Goal: Task Accomplishment & Management: Manage account settings

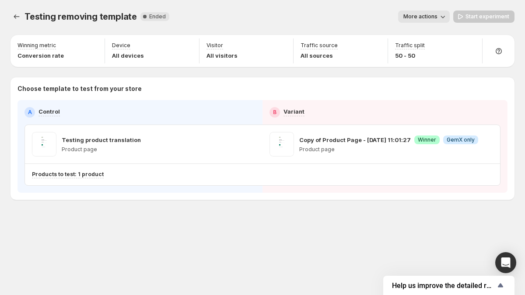
click at [415, 18] on span "More actions" at bounding box center [421, 16] width 34 height 7
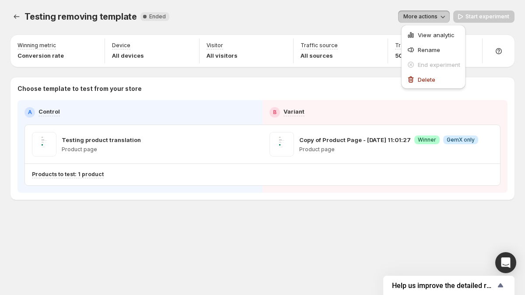
click at [353, 75] on div "Winning metric Conversion rate Device All devices Visitor All visitors Traffic …" at bounding box center [263, 117] width 504 height 165
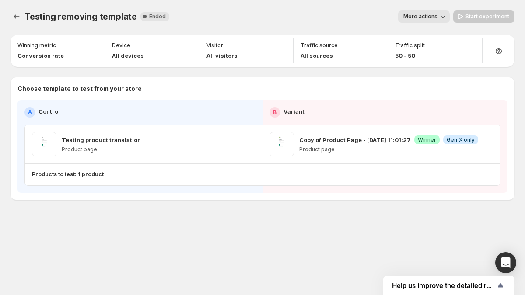
click at [467, 143] on span "GemX only" at bounding box center [461, 140] width 28 height 7
click at [432, 17] on span "More actions" at bounding box center [421, 16] width 34 height 7
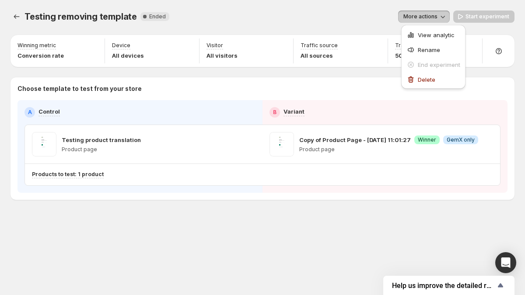
click at [436, 18] on span "More actions" at bounding box center [421, 16] width 34 height 7
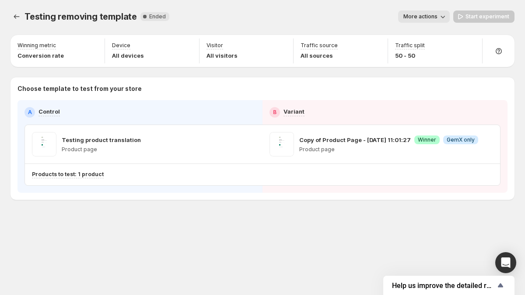
click at [436, 18] on span "More actions" at bounding box center [421, 16] width 34 height 7
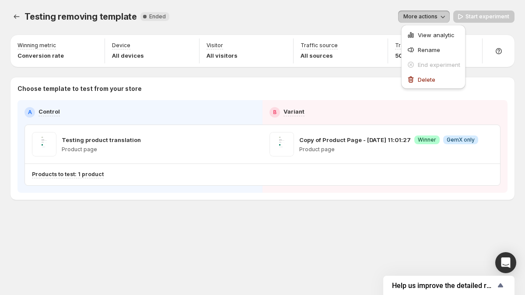
click at [436, 18] on span "More actions" at bounding box center [421, 16] width 34 height 7
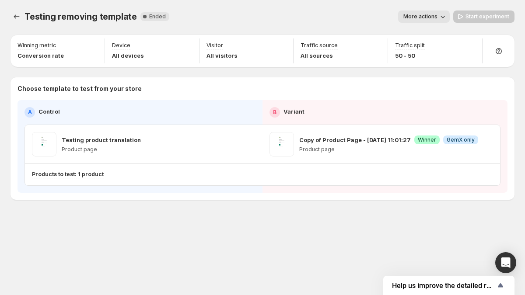
click at [436, 18] on span "More actions" at bounding box center [421, 16] width 34 height 7
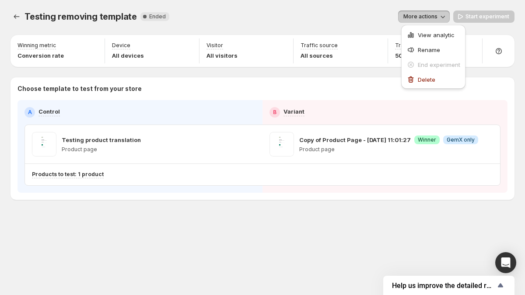
click at [450, 14] on button "More actions" at bounding box center [424, 17] width 52 height 12
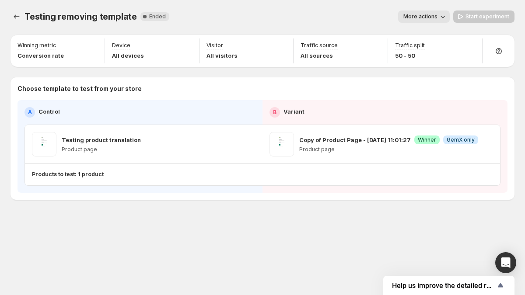
click at [449, 15] on button "More actions" at bounding box center [424, 17] width 52 height 12
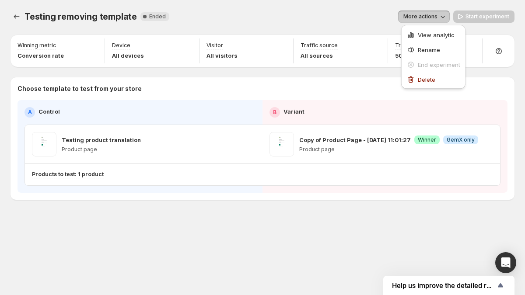
click at [413, 18] on span "More actions" at bounding box center [421, 16] width 34 height 7
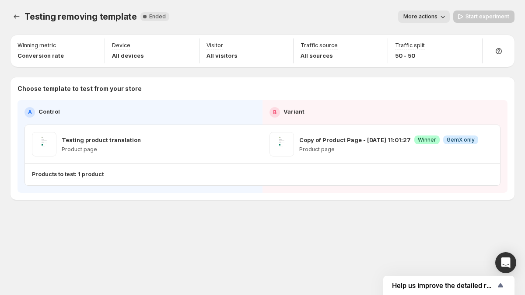
click at [384, 20] on div "More actions" at bounding box center [313, 17] width 274 height 12
click at [421, 14] on span "More actions" at bounding box center [421, 16] width 34 height 7
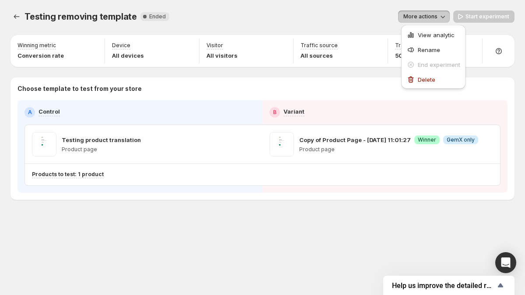
click at [432, 18] on span "More actions" at bounding box center [421, 16] width 34 height 7
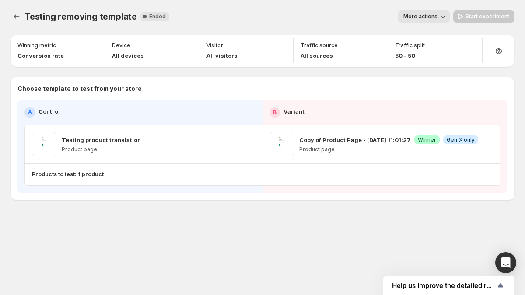
click at [432, 18] on span "More actions" at bounding box center [421, 16] width 34 height 7
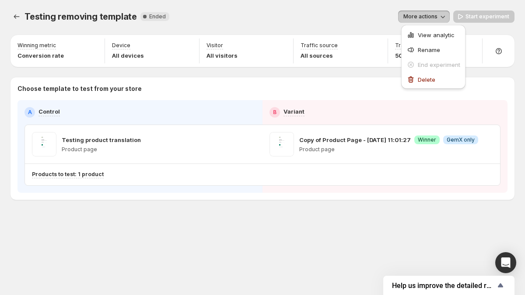
click at [476, 85] on p "Choose template to test from your store" at bounding box center [263, 88] width 490 height 9
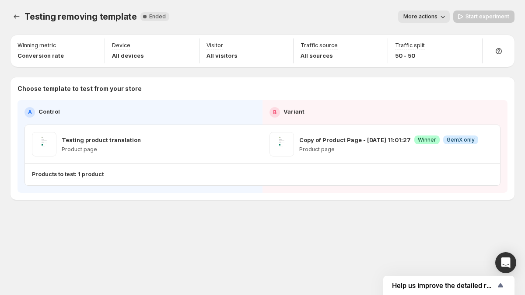
click at [400, 15] on div "More actions" at bounding box center [313, 17] width 274 height 12
click at [438, 14] on span "More actions" at bounding box center [421, 16] width 34 height 7
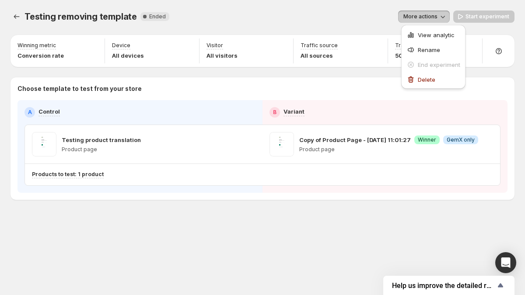
click at [70, 19] on span "Testing removing template" at bounding box center [81, 16] width 112 height 11
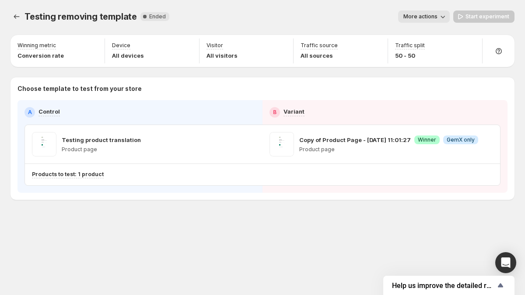
click at [70, 19] on span "Testing removing template" at bounding box center [81, 16] width 112 height 11
click at [81, 18] on span "Testing removing template" at bounding box center [81, 16] width 112 height 11
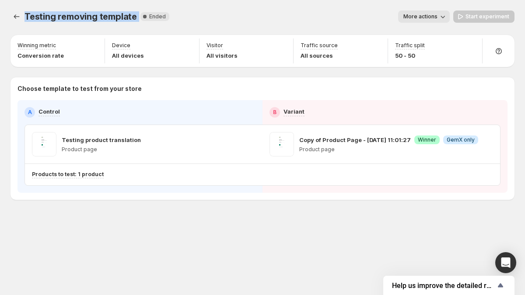
click at [83, 18] on span "Testing removing template" at bounding box center [81, 16] width 112 height 11
click at [77, 17] on span "Testing removing template" at bounding box center [81, 16] width 112 height 11
click at [46, 19] on span "Testing removing template" at bounding box center [81, 16] width 112 height 11
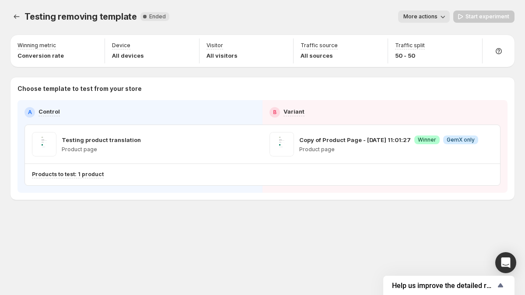
click at [46, 19] on span "Testing removing template" at bounding box center [81, 16] width 112 height 11
click at [66, 19] on span "Testing removing template" at bounding box center [81, 16] width 112 height 11
click at [100, 20] on span "Testing removing template" at bounding box center [81, 16] width 112 height 11
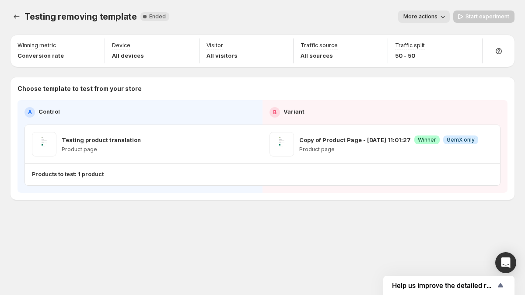
click at [154, 18] on span "Ended" at bounding box center [157, 16] width 17 height 7
click at [142, 14] on icon at bounding box center [144, 16] width 9 height 9
click at [132, 16] on span "Testing removing template" at bounding box center [81, 16] width 112 height 11
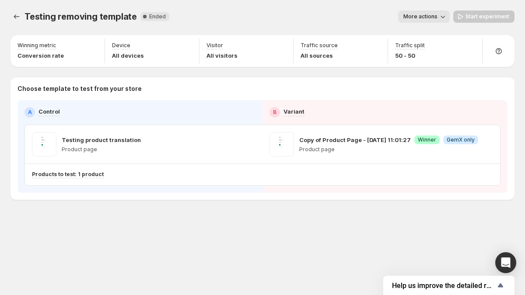
click at [132, 16] on span "Testing removing template" at bounding box center [81, 16] width 112 height 11
click at [149, 16] on span "Ended" at bounding box center [157, 16] width 17 height 7
click at [113, 14] on span "Testing removing template" at bounding box center [81, 16] width 112 height 11
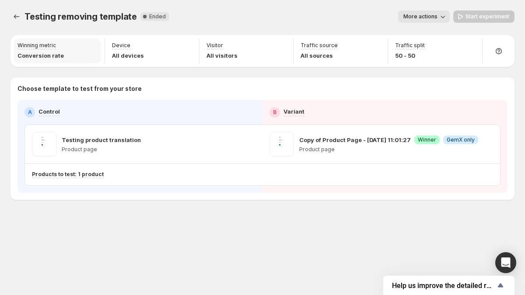
click at [55, 56] on p "Conversion rate" at bounding box center [41, 55] width 46 height 9
click at [116, 55] on p "All devices" at bounding box center [128, 55] width 32 height 9
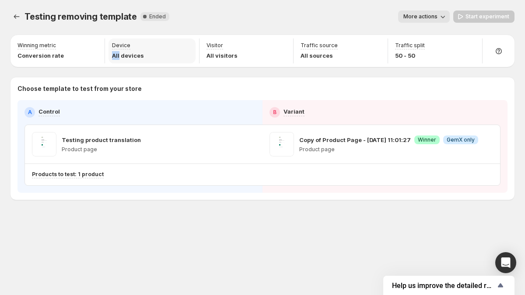
click at [116, 55] on p "All devices" at bounding box center [128, 55] width 32 height 9
click at [145, 80] on div "Choose template to test from your store A Control B Variant Testing product tra…" at bounding box center [263, 138] width 504 height 123
click at [218, 57] on p "All visitors" at bounding box center [222, 55] width 31 height 9
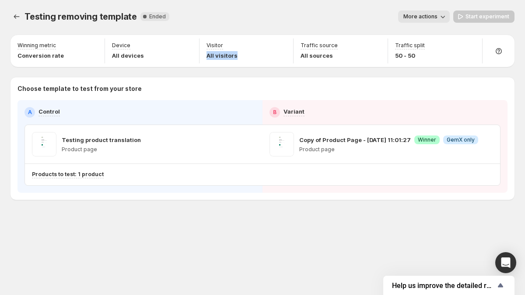
click at [241, 81] on div "Choose template to test from your store A Control B Variant Testing product tra…" at bounding box center [263, 138] width 504 height 123
click at [311, 56] on p "All sources" at bounding box center [319, 55] width 37 height 9
click at [314, 73] on div "Winning metric Conversion rate Device All devices Visitor All visitors Traffic …" at bounding box center [263, 117] width 504 height 165
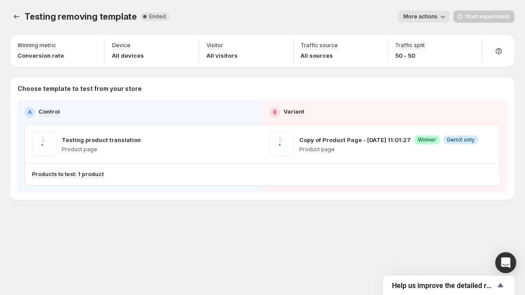
click at [406, 18] on span "More actions" at bounding box center [421, 16] width 34 height 7
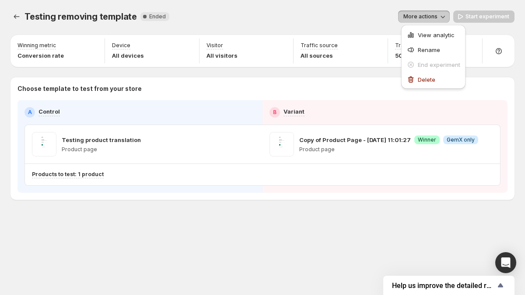
click at [409, 18] on span "More actions" at bounding box center [421, 16] width 34 height 7
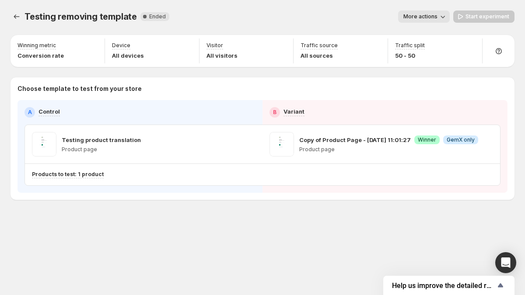
click at [409, 18] on span "More actions" at bounding box center [421, 16] width 34 height 7
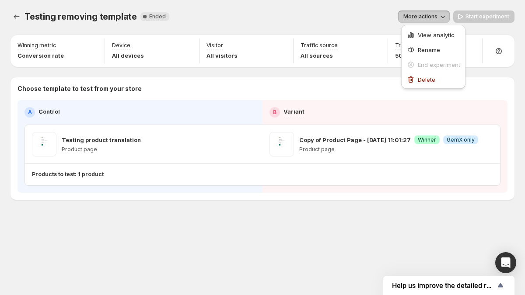
click at [392, 70] on div "Winning metric Conversion rate Device All devices Visitor All visitors Traffic …" at bounding box center [263, 117] width 504 height 165
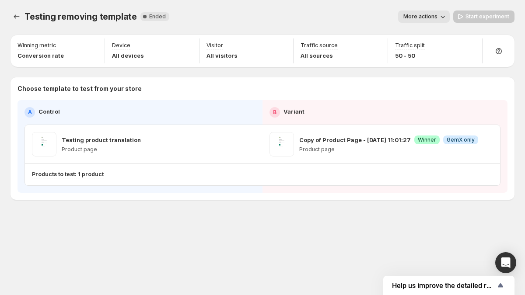
click at [452, 155] on div "Copy of Product Page - [DATE] 11:01:27 Success Winner Info GemX only Product pa…" at bounding box center [388, 144] width 179 height 25
click at [296, 78] on div "Choose template to test from your store A Control B Variant Testing product tra…" at bounding box center [263, 138] width 504 height 123
click at [437, 18] on span "More actions" at bounding box center [421, 16] width 34 height 7
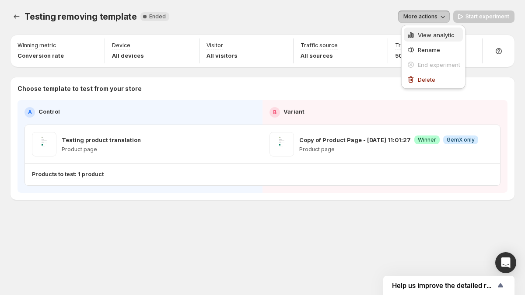
click at [425, 32] on span "View analytic" at bounding box center [436, 35] width 37 height 7
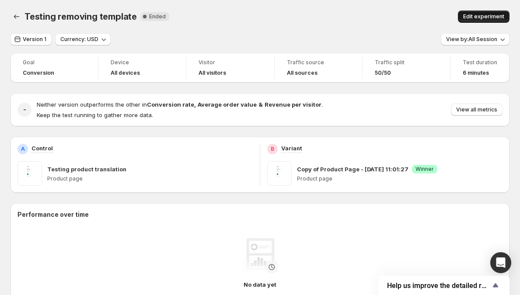
click at [473, 15] on span "Edit experiment" at bounding box center [483, 16] width 41 height 7
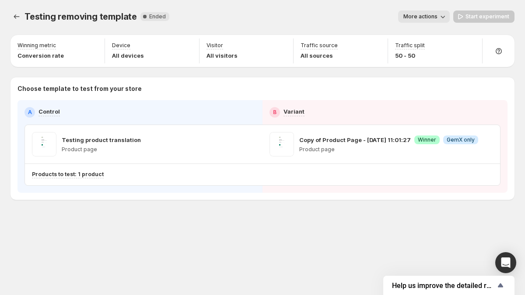
click at [438, 18] on span "More actions" at bounding box center [421, 16] width 34 height 7
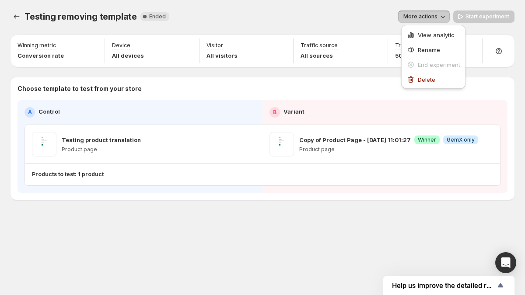
click at [438, 18] on span "More actions" at bounding box center [421, 16] width 34 height 7
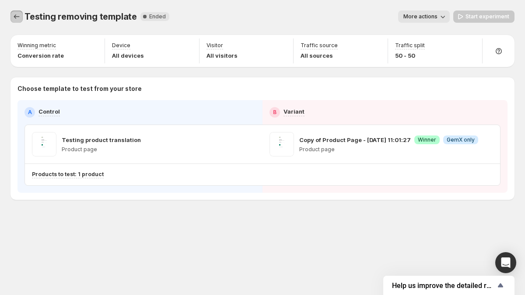
click at [20, 13] on icon "Experiments" at bounding box center [16, 16] width 9 height 9
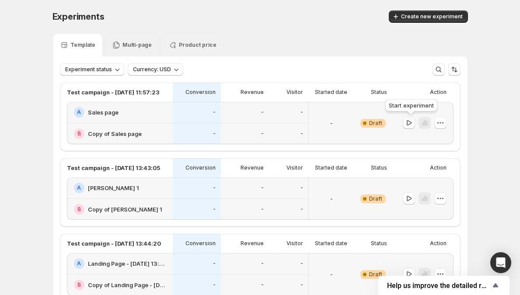
click at [410, 123] on icon "button" at bounding box center [409, 122] width 5 height 5
click at [295, 120] on div "-" at bounding box center [288, 112] width 39 height 21
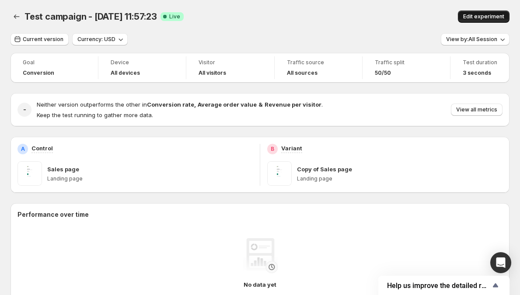
click at [479, 17] on span "Edit experiment" at bounding box center [483, 16] width 41 height 7
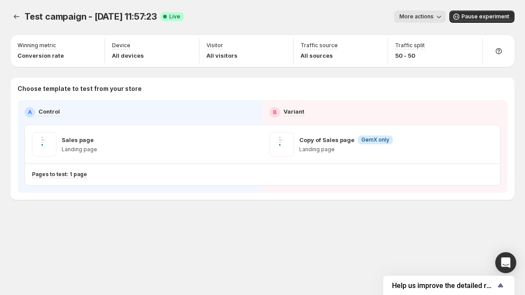
click at [414, 1] on div "Test campaign - [DATE] 11:57:23. This page is ready Test campaign - [DATE] 11:5…" at bounding box center [263, 16] width 504 height 33
click at [414, 11] on button "More actions" at bounding box center [420, 17] width 52 height 12
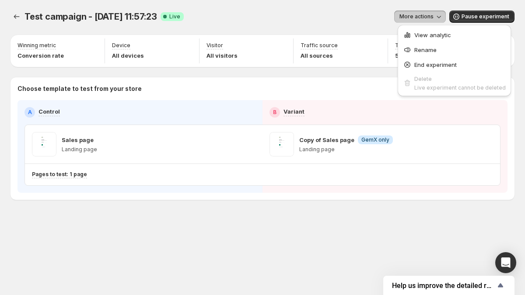
click at [400, 16] on button "More actions" at bounding box center [420, 17] width 52 height 12
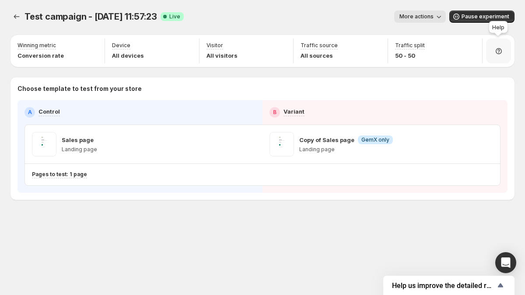
click at [495, 49] on icon at bounding box center [499, 51] width 9 height 9
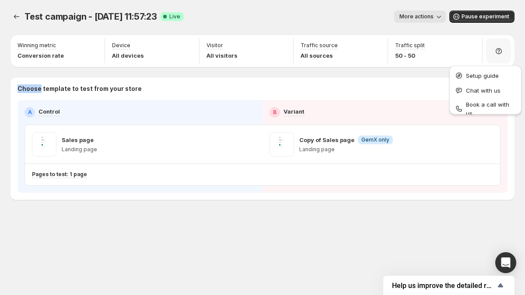
click at [495, 49] on icon at bounding box center [499, 51] width 9 height 9
click at [327, 15] on div "More actions" at bounding box center [318, 17] width 255 height 12
click at [96, 44] on div "Winning metric Conversion rate" at bounding box center [57, 51] width 87 height 25
click at [89, 46] on div "Winning metric Conversion rate" at bounding box center [57, 51] width 87 height 25
click at [92, 43] on div "Winning metric Conversion rate" at bounding box center [57, 51] width 87 height 25
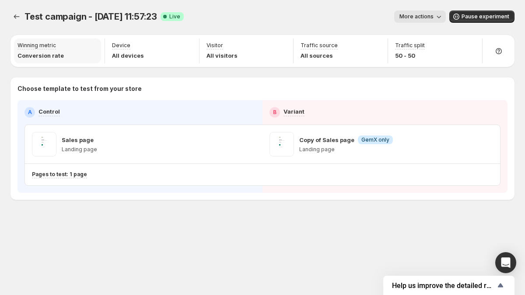
click at [92, 43] on div "Winning metric Conversion rate" at bounding box center [57, 51] width 87 height 25
click at [174, 40] on div "Device All devices" at bounding box center [152, 51] width 87 height 25
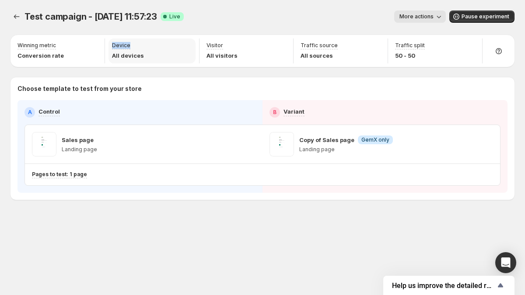
click at [174, 40] on div "Device All devices" at bounding box center [152, 51] width 87 height 25
click at [189, 41] on div "Device All devices" at bounding box center [152, 51] width 87 height 25
click at [439, 22] on button "More actions" at bounding box center [420, 17] width 52 height 12
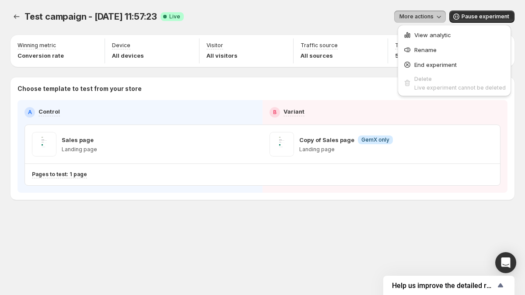
click at [425, 18] on span "More actions" at bounding box center [417, 16] width 34 height 7
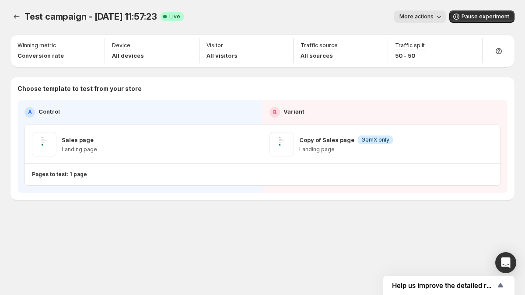
click at [425, 18] on span "More actions" at bounding box center [417, 16] width 34 height 7
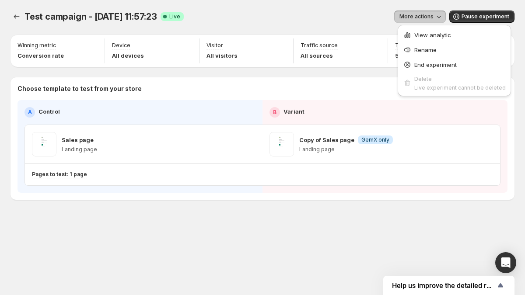
click at [425, 18] on span "More actions" at bounding box center [417, 16] width 34 height 7
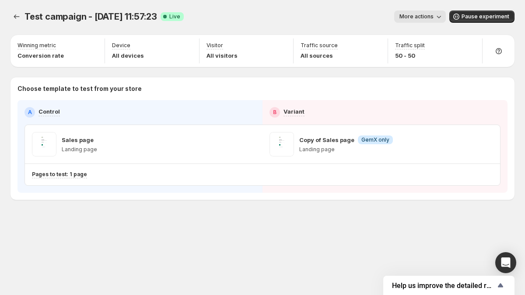
click at [400, 11] on button "More actions" at bounding box center [420, 17] width 52 height 12
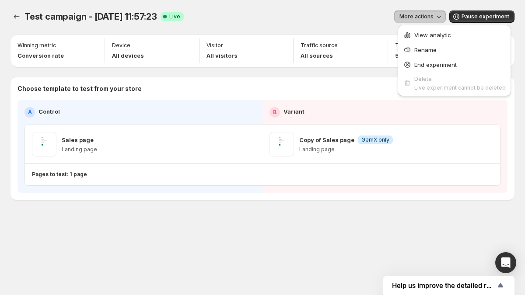
click at [400, 11] on button "More actions" at bounding box center [420, 17] width 52 height 12
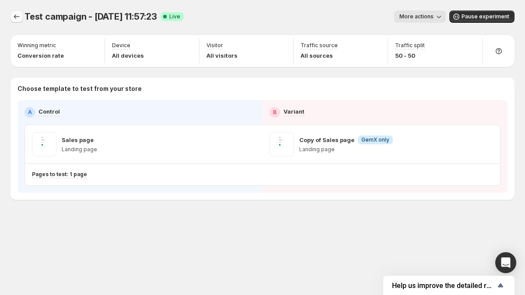
click at [20, 17] on icon "Experiments" at bounding box center [16, 16] width 9 height 9
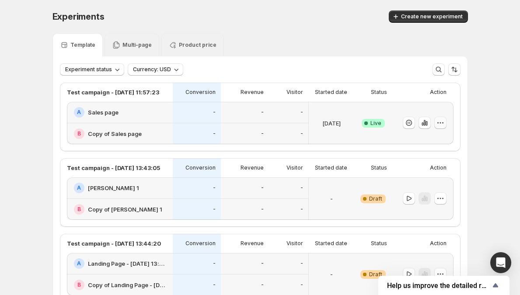
click at [447, 123] on button "button" at bounding box center [441, 123] width 12 height 12
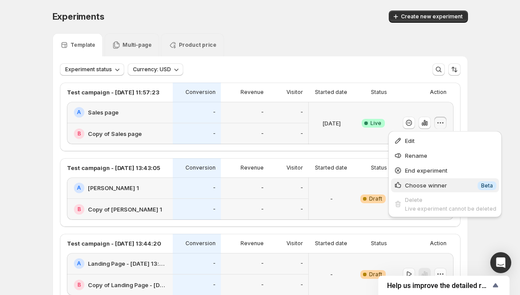
click at [453, 186] on span "Choose winner" at bounding box center [440, 185] width 70 height 9
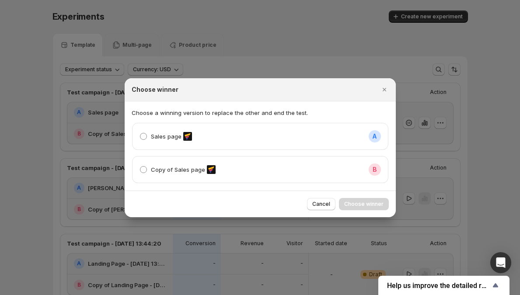
click at [367, 176] on div "Copy of Sales page B" at bounding box center [261, 170] width 256 height 26
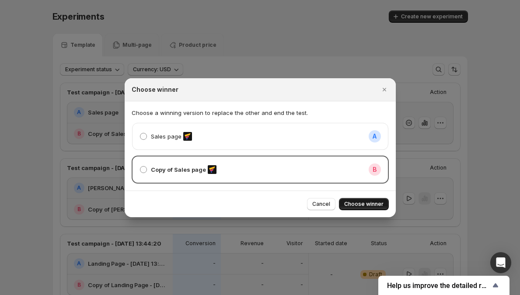
click at [362, 208] on button "Choose winner" at bounding box center [364, 204] width 50 height 12
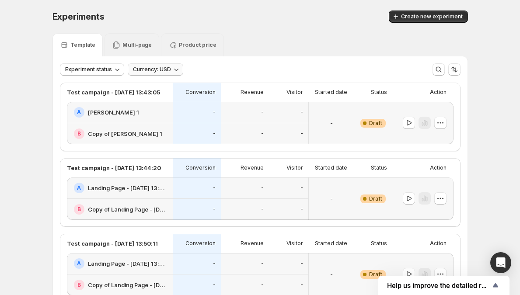
click at [177, 67] on icon "button" at bounding box center [176, 69] width 9 height 9
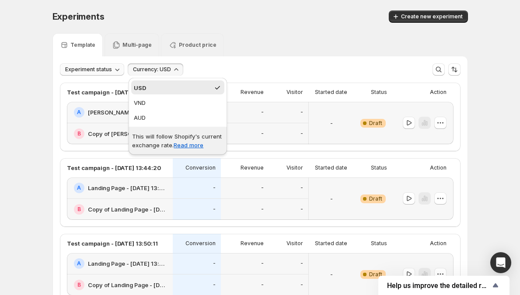
click at [103, 70] on span "Experiment status" at bounding box center [88, 69] width 47 height 7
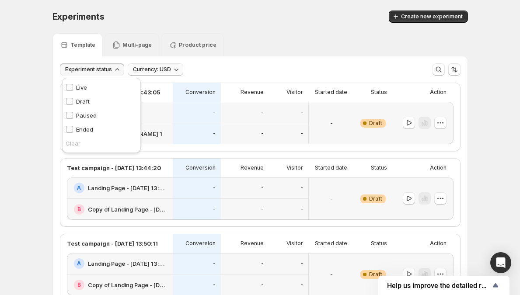
click at [96, 67] on span "Experiment status" at bounding box center [88, 69] width 47 height 7
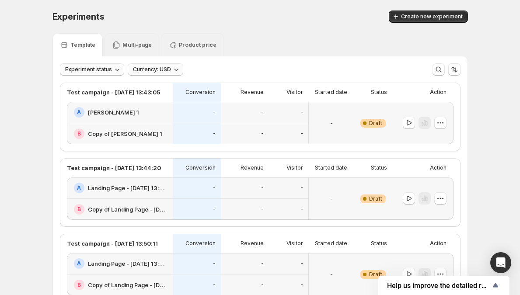
click at [96, 67] on span "Experiment status" at bounding box center [88, 69] width 47 height 7
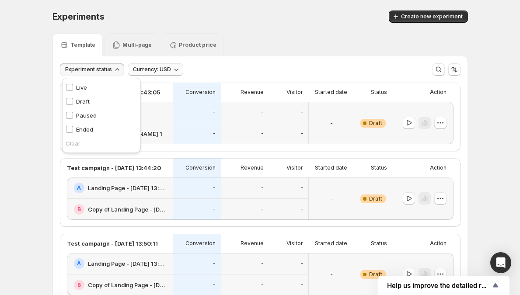
click at [96, 67] on span "Experiment status" at bounding box center [88, 69] width 47 height 7
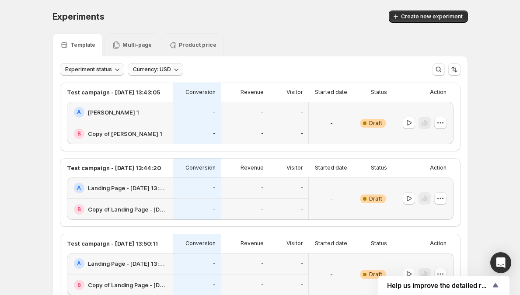
click at [96, 67] on span "Experiment status" at bounding box center [88, 69] width 47 height 7
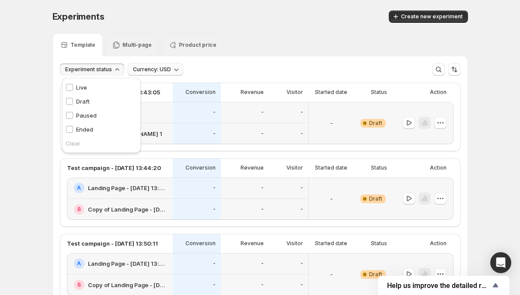
click at [105, 63] on div "Experiment status Currency: USD More views More views Create new view" at bounding box center [260, 65] width 415 height 19
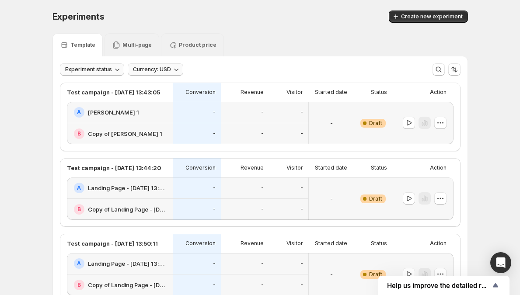
click at [103, 71] on span "Experiment status" at bounding box center [88, 69] width 47 height 7
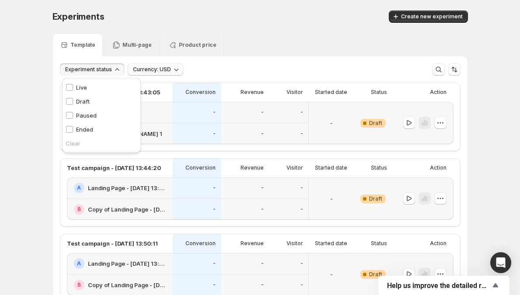
click at [75, 144] on div "Clear" at bounding box center [102, 143] width 72 height 9
click at [79, 88] on p "Live" at bounding box center [81, 87] width 11 height 9
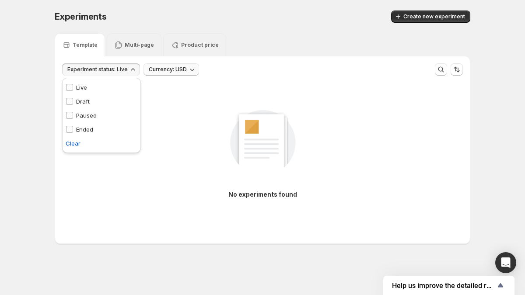
click at [79, 88] on p "Live" at bounding box center [81, 87] width 11 height 9
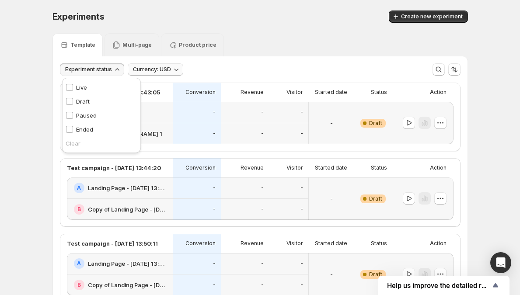
click at [86, 69] on span "Experiment status" at bounding box center [88, 69] width 47 height 7
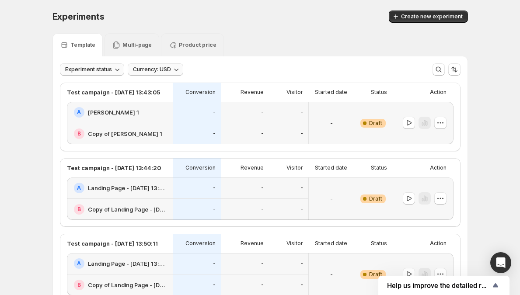
click at [86, 70] on span "Experiment status" at bounding box center [88, 69] width 47 height 7
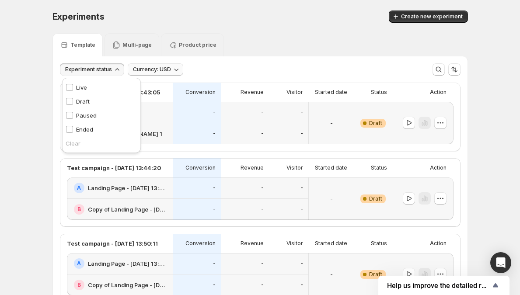
click at [77, 67] on span "Experiment status" at bounding box center [88, 69] width 47 height 7
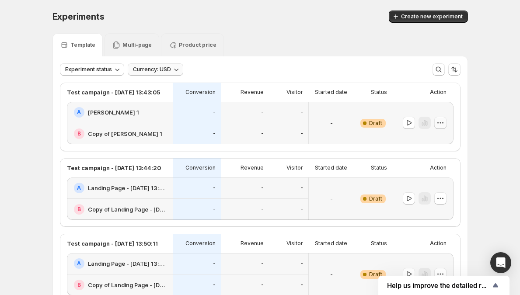
click at [441, 120] on icon "button" at bounding box center [440, 123] width 9 height 9
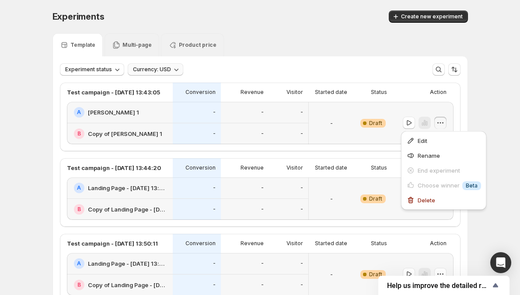
click at [487, 129] on div "Edit Rename End experiment Choose winner Info Beta Delete" at bounding box center [444, 173] width 92 height 88
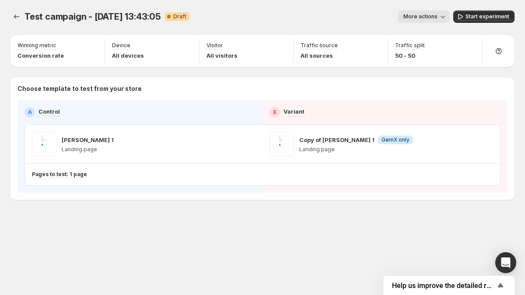
click at [24, 14] on div at bounding box center [18, 17] width 14 height 12
click at [23, 14] on div at bounding box center [18, 17] width 14 height 12
click at [21, 15] on icon "Experiments" at bounding box center [16, 16] width 9 height 9
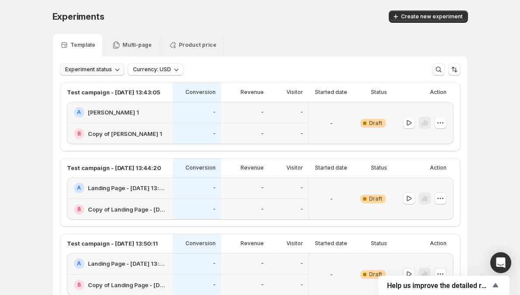
click at [119, 73] on icon "button" at bounding box center [117, 69] width 9 height 9
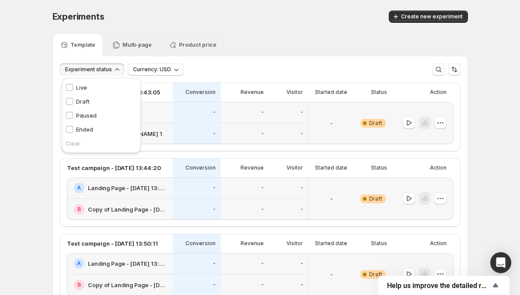
click at [114, 90] on div "Live Live" at bounding box center [101, 88] width 79 height 14
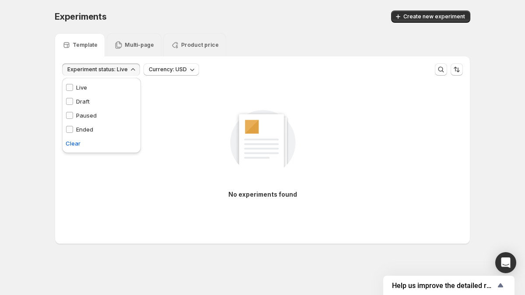
click at [99, 90] on div "Live Live" at bounding box center [101, 88] width 79 height 14
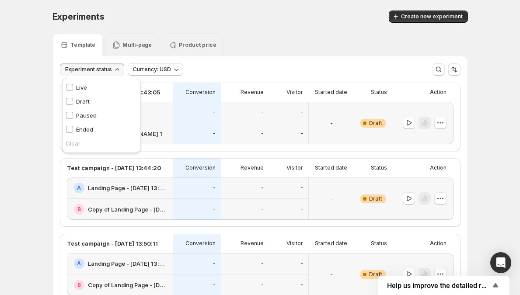
click at [102, 70] on span "Experiment status" at bounding box center [88, 69] width 47 height 7
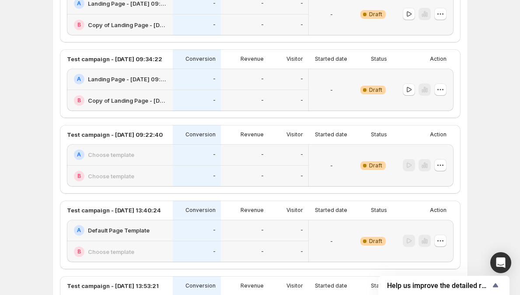
scroll to position [390, 0]
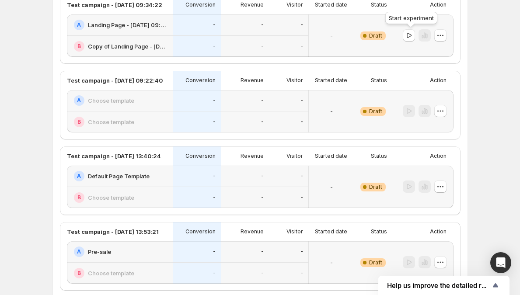
click at [405, 39] on div at bounding box center [409, 35] width 12 height 13
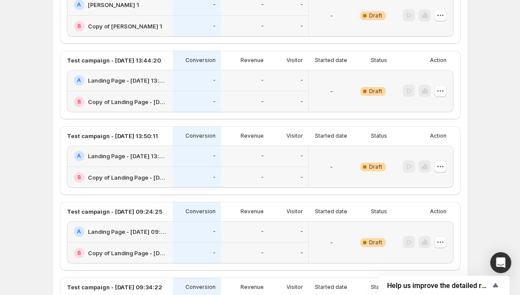
scroll to position [0, 0]
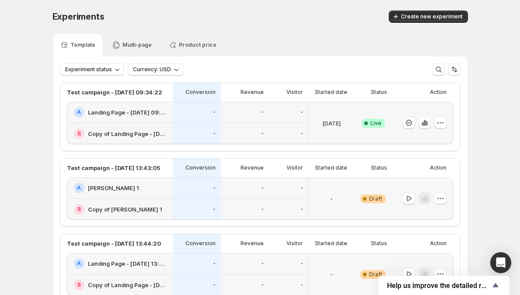
click at [98, 63] on div "Experiment status Currency: USD More views More views Create new view" at bounding box center [260, 65] width 415 height 19
click at [97, 66] on button "Experiment status" at bounding box center [92, 69] width 64 height 12
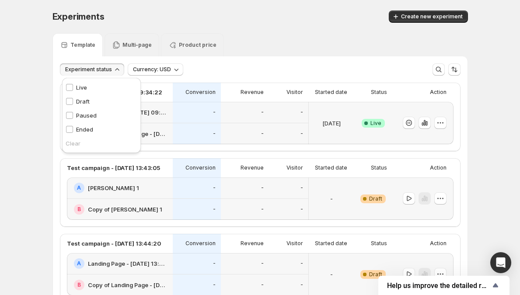
click at [91, 84] on div "Live Live" at bounding box center [101, 88] width 79 height 14
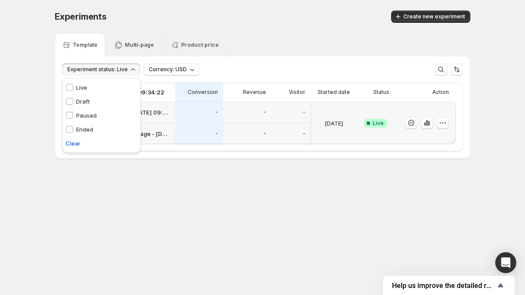
click at [91, 84] on div "Live Live" at bounding box center [101, 88] width 79 height 14
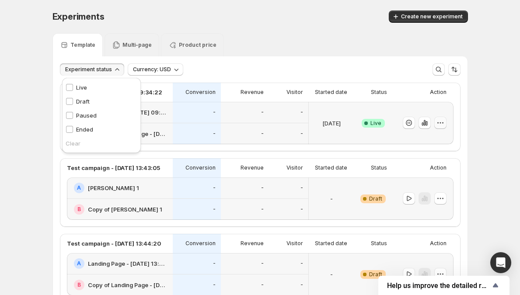
click at [441, 123] on icon "button" at bounding box center [440, 123] width 1 height 1
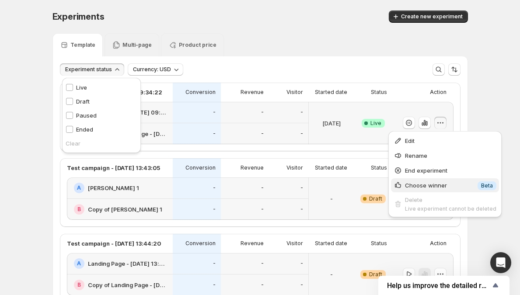
click at [442, 187] on span "Choose winner" at bounding box center [426, 185] width 42 height 7
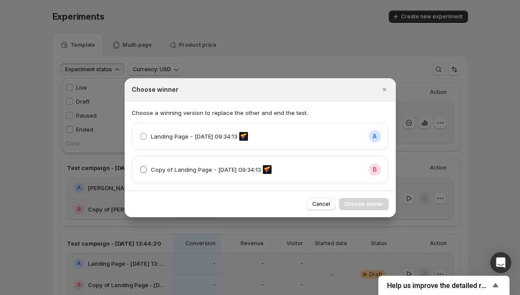
click at [268, 171] on rect ":r2pt:" at bounding box center [267, 169] width 9 height 9
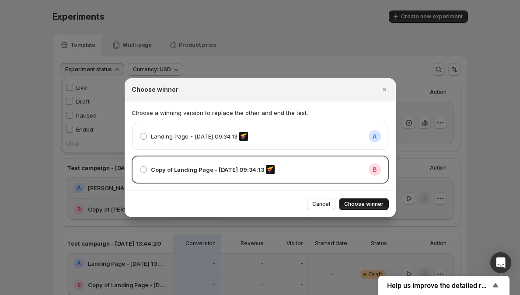
click at [364, 206] on span "Choose winner" at bounding box center [363, 204] width 39 height 7
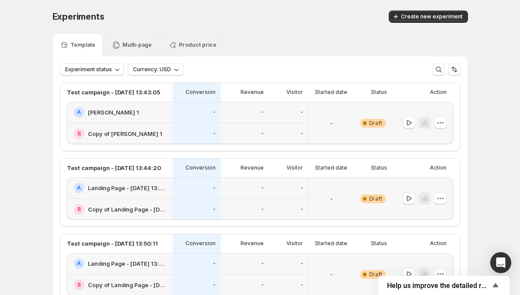
click at [460, 95] on div "Test campaign - [DATE] 13:43:05 Conversion Revenue Visitor Started date Status …" at bounding box center [260, 117] width 401 height 69
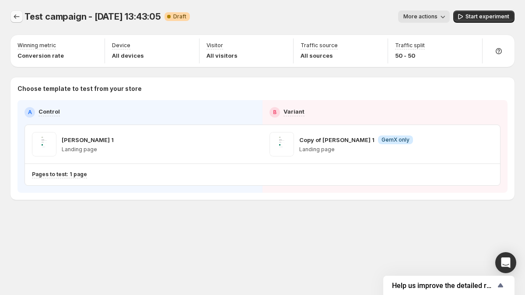
click at [14, 16] on icon "Experiments" at bounding box center [16, 16] width 9 height 9
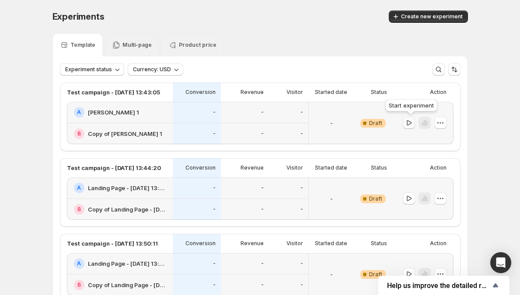
click at [408, 123] on icon "button" at bounding box center [409, 123] width 9 height 9
click at [445, 123] on icon "button" at bounding box center [440, 123] width 9 height 9
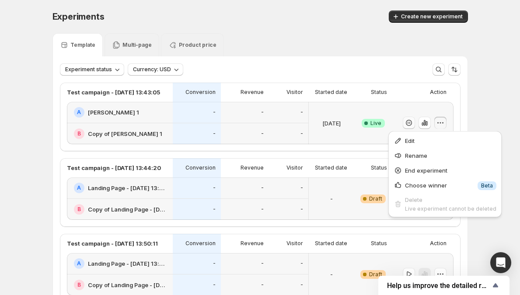
click at [269, 98] on div "Revenue" at bounding box center [245, 92] width 48 height 19
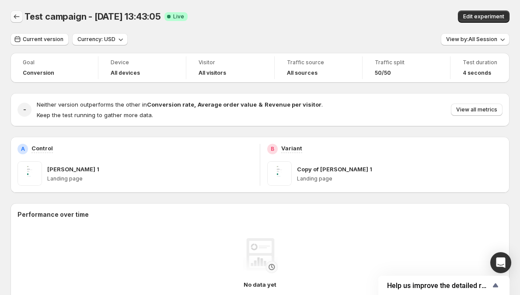
click at [14, 14] on icon "Back" at bounding box center [16, 16] width 9 height 9
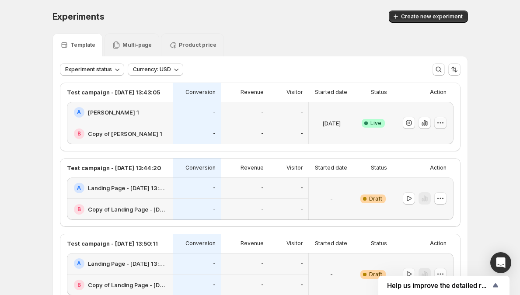
click at [443, 122] on icon "button" at bounding box center [440, 123] width 9 height 9
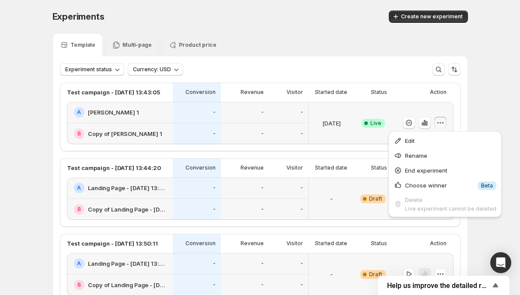
click at [358, 120] on div "Success Complete Live" at bounding box center [373, 123] width 38 height 42
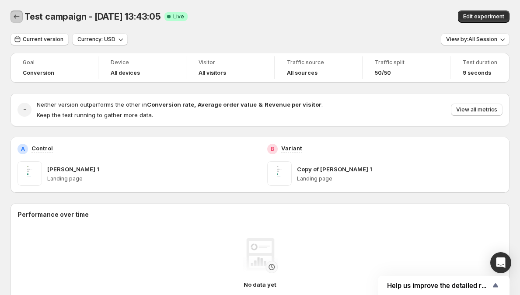
click at [14, 16] on icon "Back" at bounding box center [16, 16] width 9 height 9
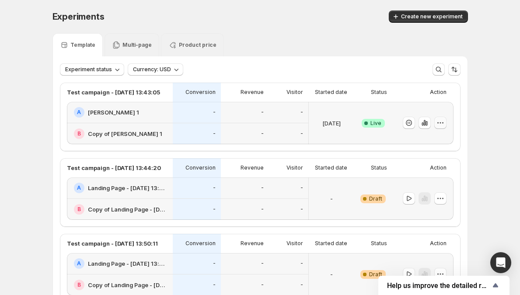
click at [445, 125] on icon "button" at bounding box center [440, 123] width 9 height 9
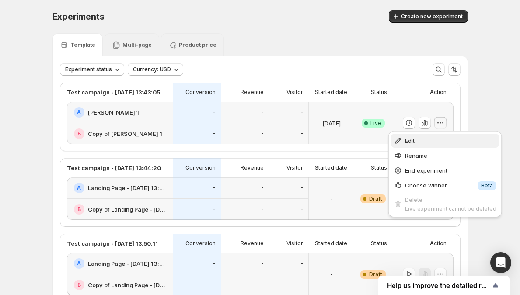
click at [442, 139] on span "Edit" at bounding box center [450, 141] width 91 height 9
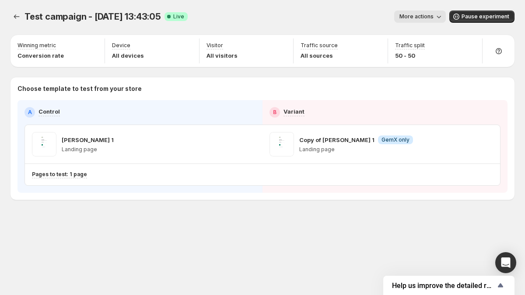
click at [427, 11] on button "More actions" at bounding box center [420, 17] width 52 height 12
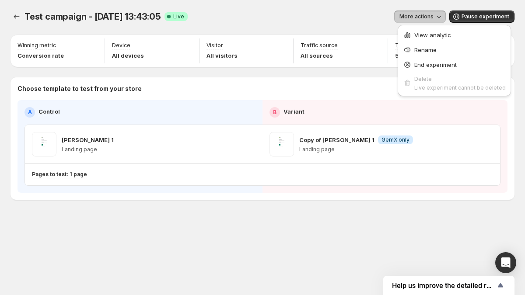
click at [340, 103] on div "A Control B Variant [PERSON_NAME] 1 Landing page Copy of [PERSON_NAME] 1 Info G…" at bounding box center [263, 146] width 490 height 93
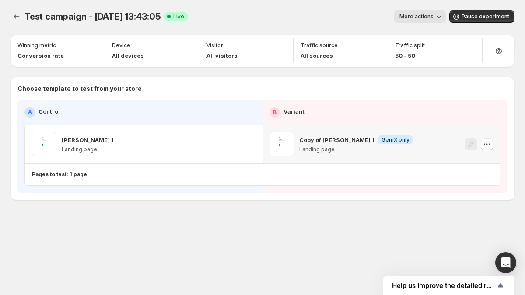
click at [331, 149] on p "Landing page" at bounding box center [356, 149] width 114 height 7
click at [343, 150] on p "Landing page" at bounding box center [356, 149] width 114 height 7
click at [333, 137] on p "Copy of [PERSON_NAME] 1" at bounding box center [336, 140] width 75 height 9
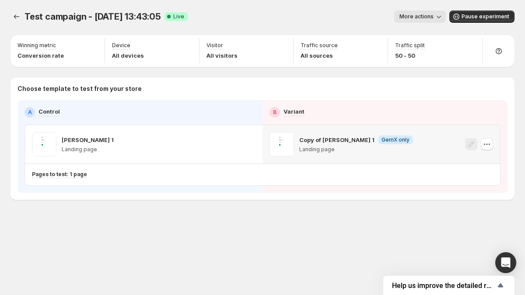
click at [333, 137] on p "Copy of [PERSON_NAME] 1" at bounding box center [336, 140] width 75 height 9
click at [416, 18] on span "More actions" at bounding box center [417, 16] width 34 height 7
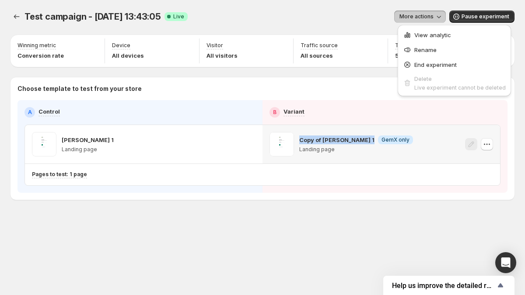
click at [339, 138] on p "Copy of [PERSON_NAME] 1" at bounding box center [336, 140] width 75 height 9
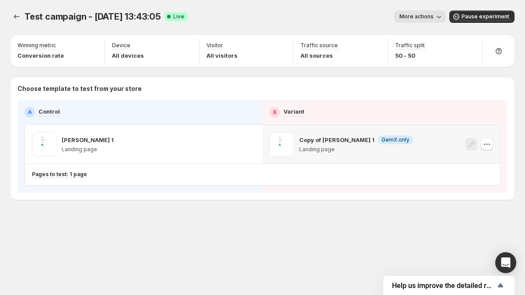
click at [330, 141] on p "Copy of [PERSON_NAME] 1" at bounding box center [336, 140] width 75 height 9
click at [343, 141] on p "Copy of [PERSON_NAME] 1" at bounding box center [336, 140] width 75 height 9
click at [351, 140] on p "Copy of [PERSON_NAME] 1" at bounding box center [336, 140] width 75 height 9
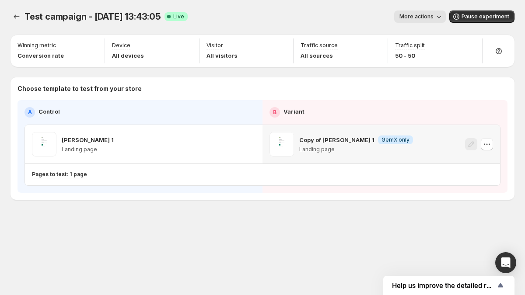
click at [351, 140] on p "Copy of [PERSON_NAME] 1" at bounding box center [336, 140] width 75 height 9
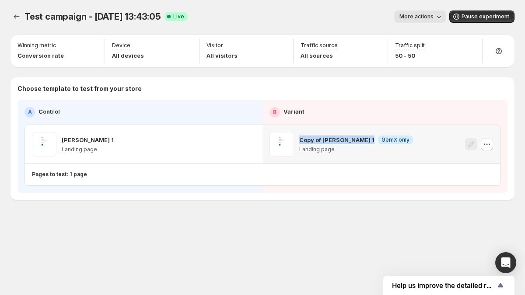
click at [351, 140] on p "Copy of [PERSON_NAME] 1" at bounding box center [336, 140] width 75 height 9
click at [485, 144] on icon "button" at bounding box center [487, 144] width 9 height 9
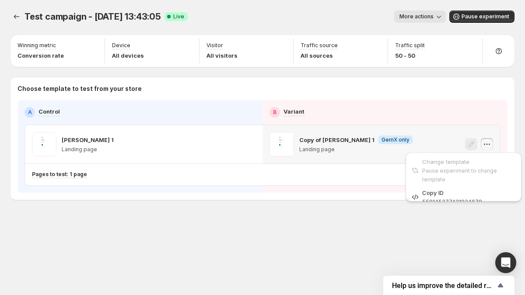
click at [486, 146] on icon "button" at bounding box center [487, 144] width 9 height 9
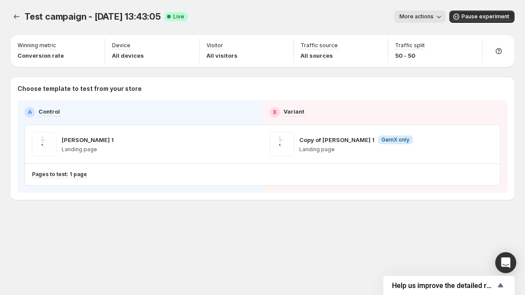
click at [430, 21] on button "More actions" at bounding box center [420, 17] width 52 height 12
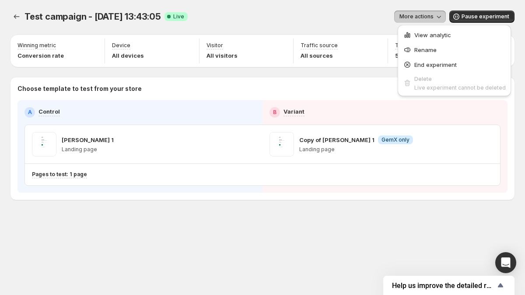
click at [430, 21] on button "More actions" at bounding box center [420, 17] width 52 height 12
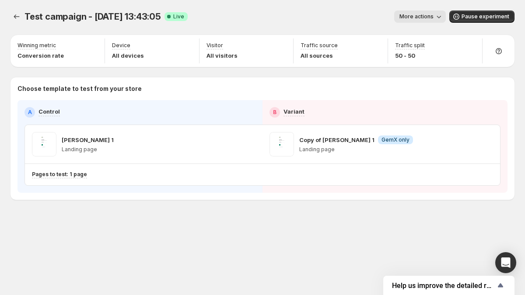
click at [430, 21] on button "More actions" at bounding box center [420, 17] width 52 height 12
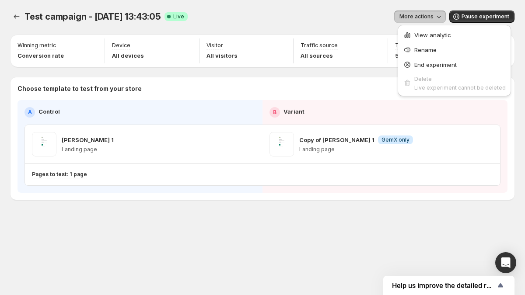
click at [430, 21] on button "More actions" at bounding box center [420, 17] width 52 height 12
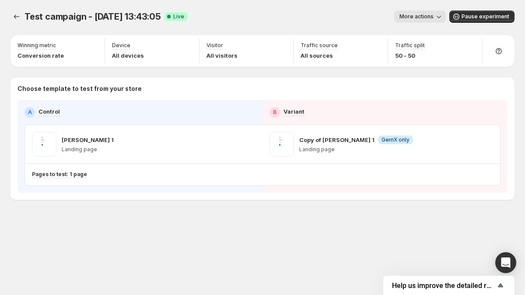
click at [430, 21] on button "More actions" at bounding box center [420, 17] width 52 height 12
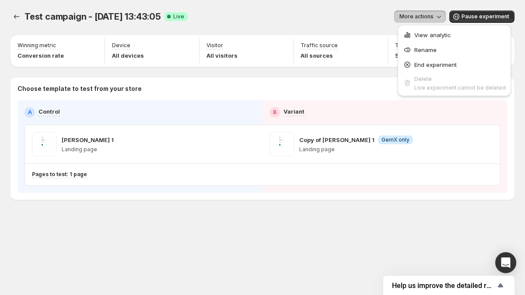
click at [423, 16] on span "More actions" at bounding box center [417, 16] width 34 height 7
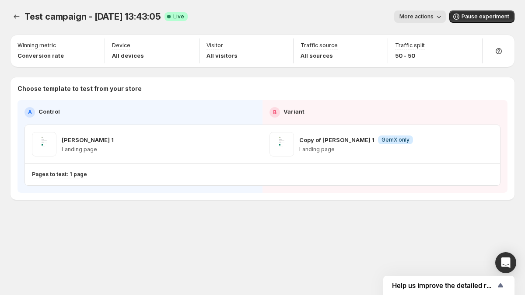
click at [420, 15] on span "More actions" at bounding box center [417, 16] width 34 height 7
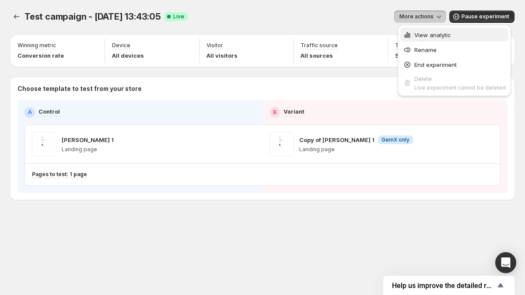
click at [424, 40] on button "View analytic" at bounding box center [454, 35] width 108 height 14
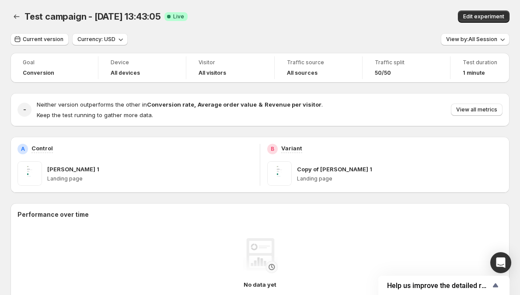
click at [313, 168] on p "Copy of [PERSON_NAME] 1" at bounding box center [334, 169] width 75 height 9
click at [325, 168] on p "Copy of [PERSON_NAME] 1" at bounding box center [334, 169] width 75 height 9
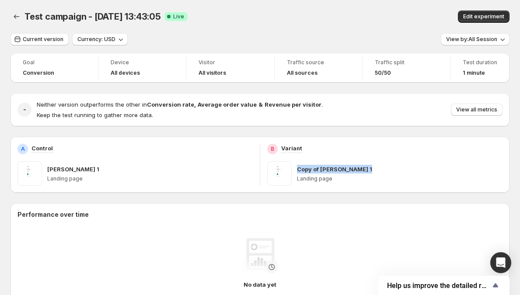
click at [325, 168] on p "Copy of [PERSON_NAME] 1" at bounding box center [334, 169] width 75 height 9
click at [329, 168] on p "Copy of [PERSON_NAME] 1" at bounding box center [334, 169] width 75 height 9
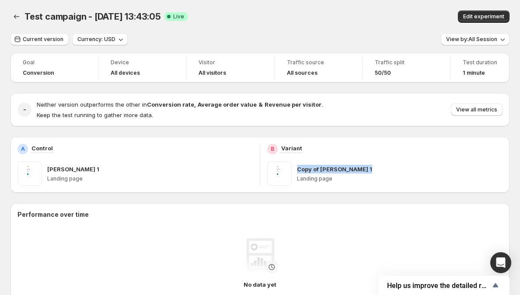
click at [343, 168] on p "Copy of [PERSON_NAME] 1" at bounding box center [334, 169] width 75 height 9
click at [386, 164] on div "Copy of [PERSON_NAME] 1 Landing page" at bounding box center [400, 173] width 206 height 25
click at [397, 168] on div "Copy of [PERSON_NAME] 1" at bounding box center [400, 169] width 206 height 9
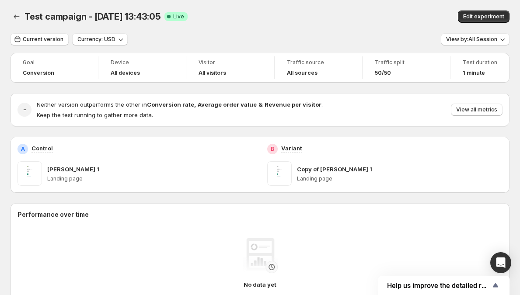
click at [397, 168] on div "Copy of [PERSON_NAME] 1" at bounding box center [400, 169] width 206 height 9
click at [369, 171] on div "Copy of [PERSON_NAME] 1" at bounding box center [400, 169] width 206 height 9
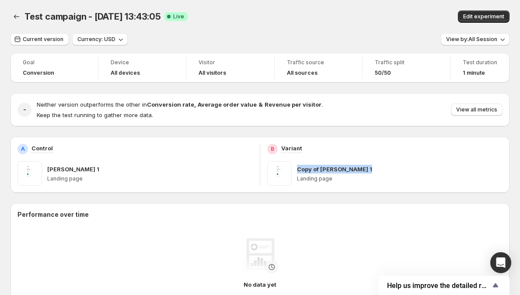
click at [373, 168] on div "Copy of [PERSON_NAME] 1" at bounding box center [400, 169] width 206 height 9
drag, startPoint x: 280, startPoint y: 169, endPoint x: 295, endPoint y: 183, distance: 21.1
click at [296, 184] on div "Copy of [PERSON_NAME] 1 Landing page" at bounding box center [384, 173] width 235 height 25
click at [295, 183] on div "Copy of [PERSON_NAME] 1 Landing page" at bounding box center [384, 173] width 235 height 25
drag, startPoint x: 285, startPoint y: 178, endPoint x: 299, endPoint y: 184, distance: 14.9
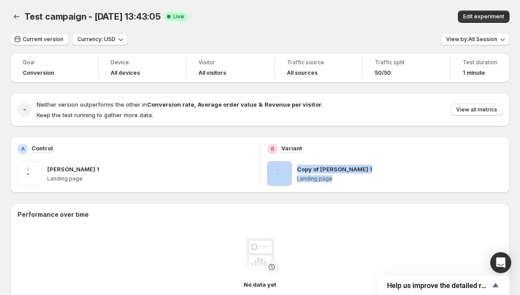
click at [299, 184] on div "Copy of [PERSON_NAME] 1 Landing page" at bounding box center [384, 173] width 235 height 25
click at [338, 168] on p "Copy of [PERSON_NAME] 1" at bounding box center [334, 169] width 75 height 9
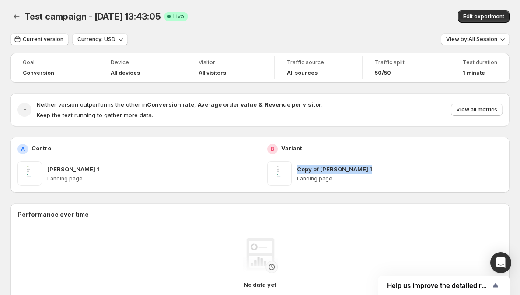
click at [366, 168] on div "Copy of [PERSON_NAME] 1" at bounding box center [400, 169] width 206 height 9
click at [15, 18] on icon "Back" at bounding box center [16, 16] width 9 height 9
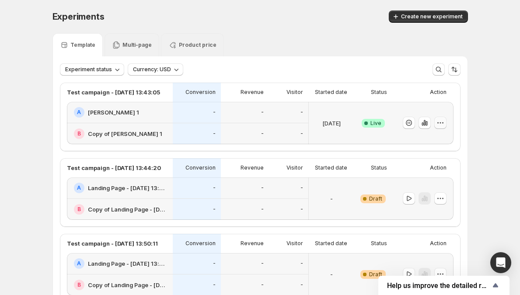
click at [445, 122] on icon "button" at bounding box center [440, 123] width 9 height 9
click at [442, 125] on icon "button" at bounding box center [440, 123] width 9 height 9
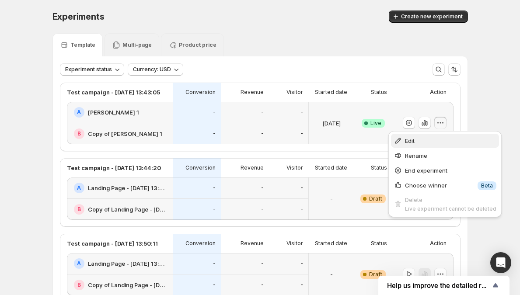
click at [429, 139] on span "Edit" at bounding box center [450, 141] width 91 height 9
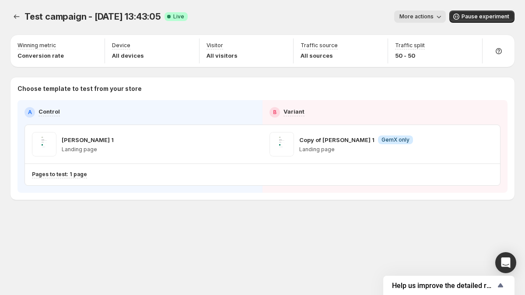
click at [416, 18] on span "More actions" at bounding box center [417, 16] width 34 height 7
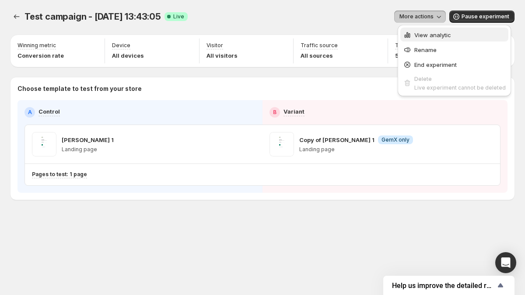
click at [416, 36] on span "View analytic" at bounding box center [432, 35] width 37 height 7
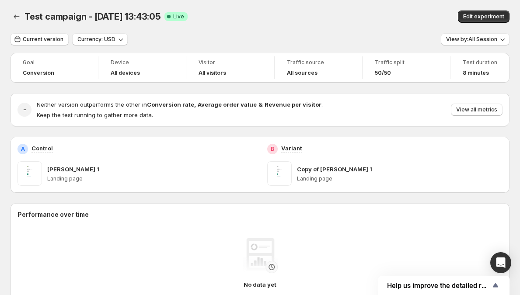
click at [15, 17] on icon "Back" at bounding box center [16, 16] width 9 height 9
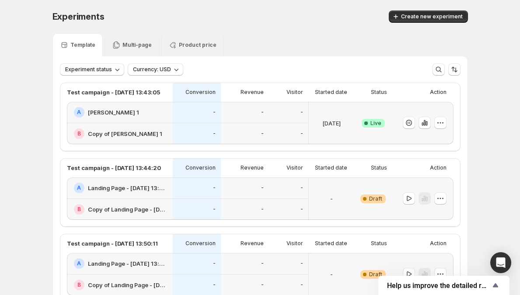
click at [218, 127] on div "-" at bounding box center [197, 133] width 48 height 21
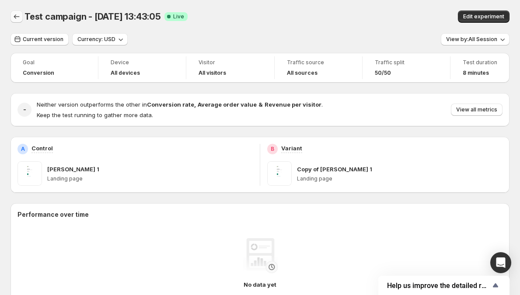
click at [16, 18] on icon "Back" at bounding box center [17, 16] width 6 height 4
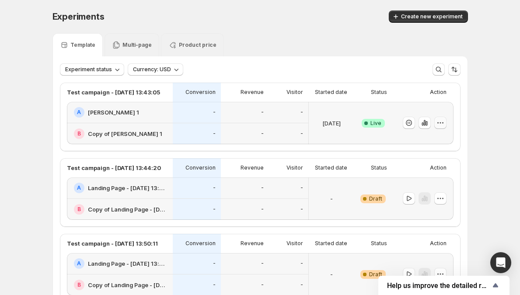
click at [443, 121] on icon "button" at bounding box center [440, 123] width 9 height 9
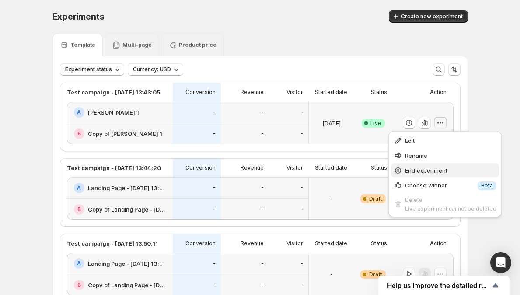
click at [438, 172] on span "End experiment" at bounding box center [426, 170] width 42 height 7
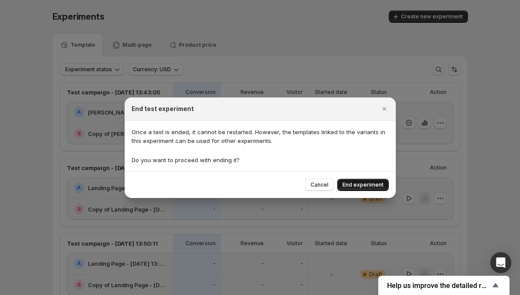
click at [366, 183] on span "End experiment" at bounding box center [363, 185] width 41 height 7
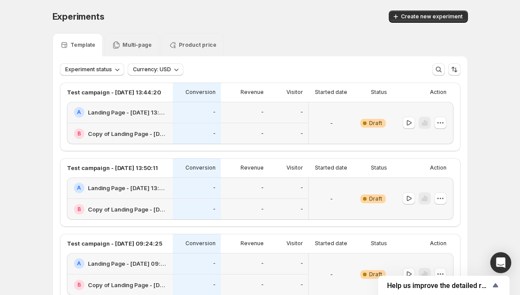
click at [235, 112] on div "-" at bounding box center [245, 112] width 38 height 11
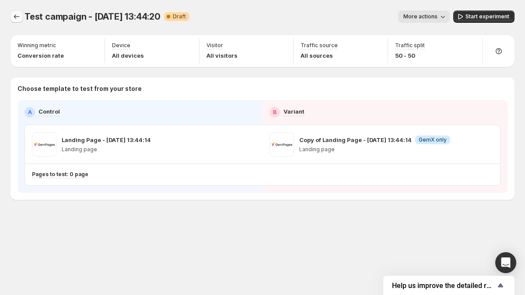
click at [20, 17] on icon "Experiments" at bounding box center [16, 16] width 9 height 9
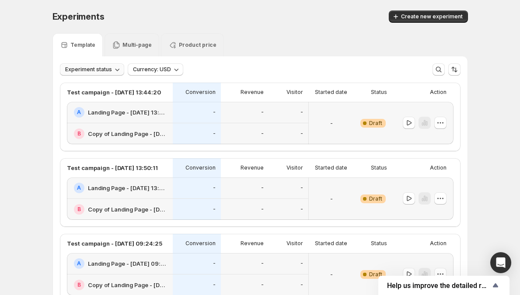
click at [72, 70] on span "Experiment status" at bounding box center [88, 69] width 47 height 7
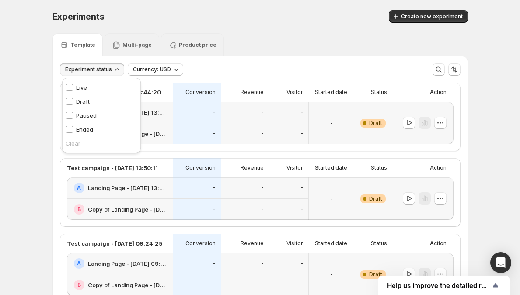
click at [82, 129] on p "Ended" at bounding box center [84, 129] width 17 height 9
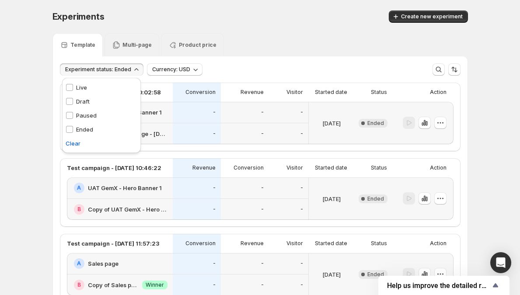
click at [84, 65] on button "Experiment status: Ended" at bounding box center [102, 69] width 84 height 12
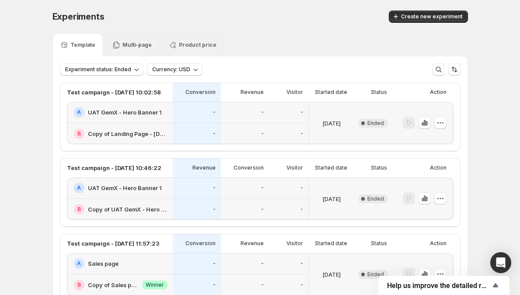
click at [190, 136] on div "-" at bounding box center [197, 134] width 38 height 11
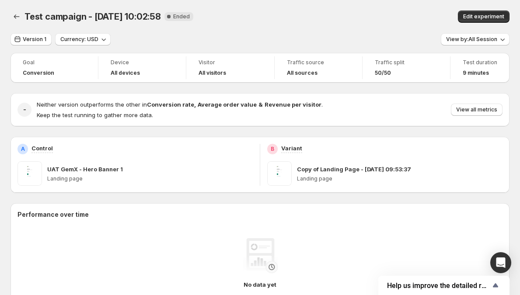
click at [176, 17] on span "Ended" at bounding box center [181, 16] width 17 height 7
click at [180, 25] on div "Test campaign - [DATE] 10:02:58. This page is ready Test campaign - [DATE] 10:0…" at bounding box center [260, 16] width 499 height 33
click at [174, 12] on span "New Complete Ended" at bounding box center [179, 16] width 29 height 9
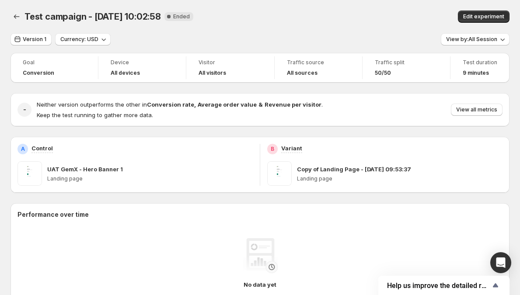
click at [174, 12] on span "New Complete Ended" at bounding box center [179, 16] width 29 height 9
click at [176, 21] on span "New Complete Ended" at bounding box center [179, 16] width 29 height 9
click at [175, 14] on span "Ended" at bounding box center [181, 16] width 17 height 7
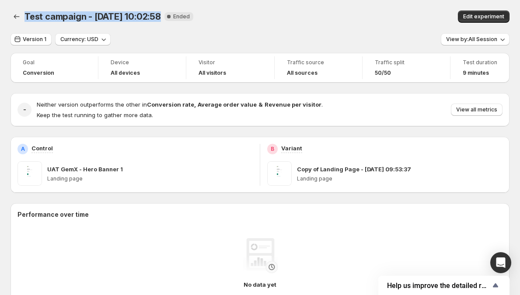
drag, startPoint x: 25, startPoint y: 18, endPoint x: 156, endPoint y: 16, distance: 130.9
click at [156, 17] on div "Test campaign - [DATE] 10:02:58 New Complete Ended" at bounding box center [173, 17] width 296 height 12
click at [14, 14] on icon "Back" at bounding box center [16, 16] width 9 height 9
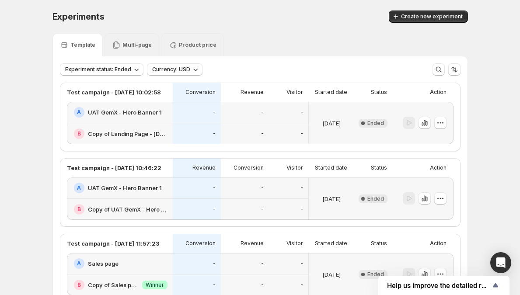
click at [252, 120] on div "-" at bounding box center [245, 112] width 48 height 21
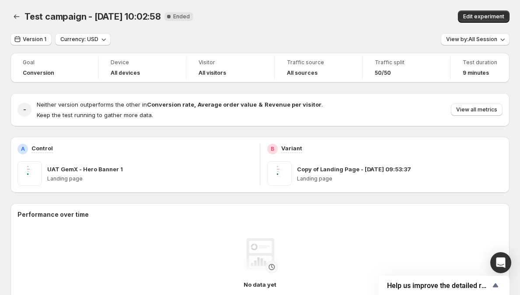
click at [249, 102] on strong "Average order value" at bounding box center [227, 104] width 59 height 7
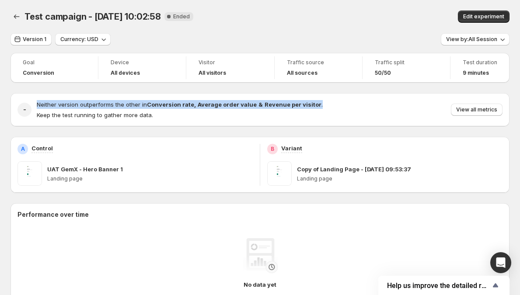
click at [263, 108] on h4 "Neither version outperforms the other in Conversion rate , Average order value …" at bounding box center [180, 104] width 286 height 9
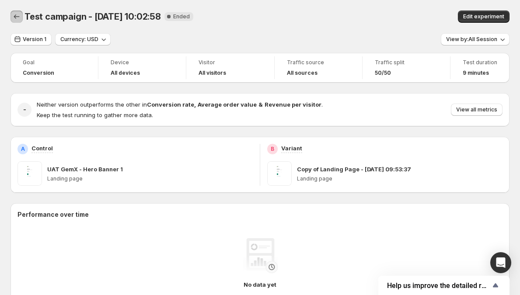
click at [20, 18] on icon "Back" at bounding box center [16, 16] width 9 height 9
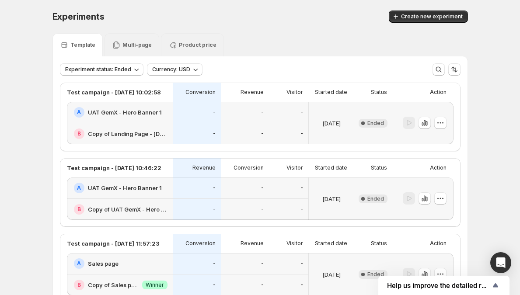
click at [365, 126] on icon at bounding box center [363, 123] width 9 height 9
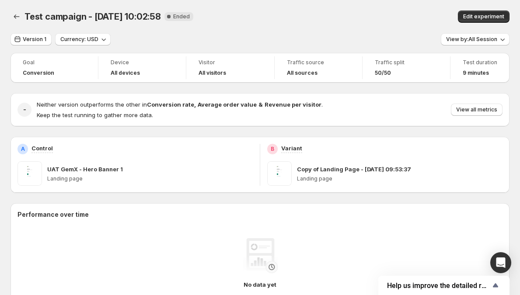
click at [206, 76] on h4 "All visitors" at bounding box center [213, 73] width 28 height 7
click at [218, 70] on h4 "All visitors" at bounding box center [213, 73] width 28 height 7
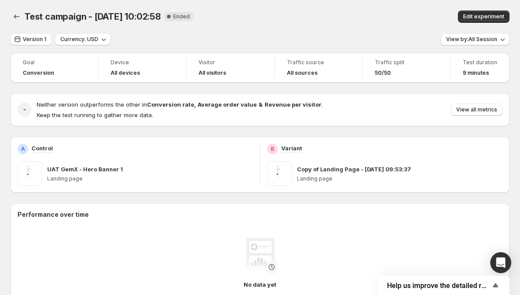
click at [218, 70] on h4 "All visitors" at bounding box center [213, 73] width 28 height 7
click at [210, 70] on h4 "All visitors" at bounding box center [213, 73] width 28 height 7
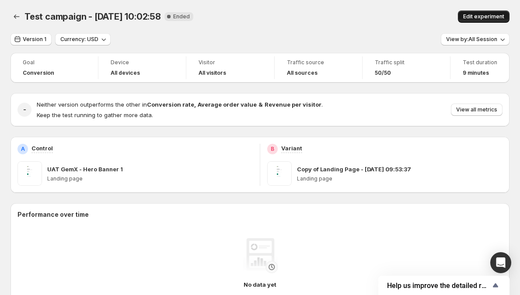
click at [482, 18] on span "Edit experiment" at bounding box center [483, 16] width 41 height 7
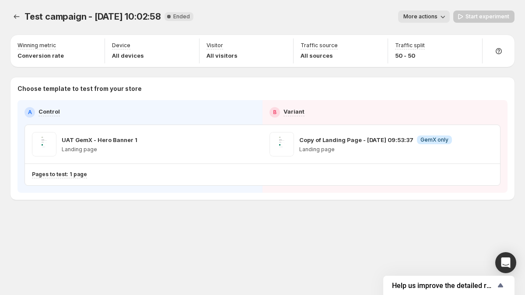
click at [440, 13] on button "More actions" at bounding box center [424, 17] width 52 height 12
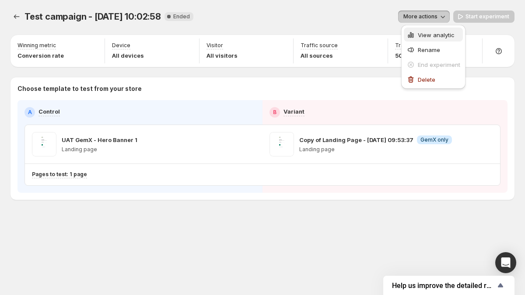
click at [425, 36] on span "View analytic" at bounding box center [436, 35] width 37 height 7
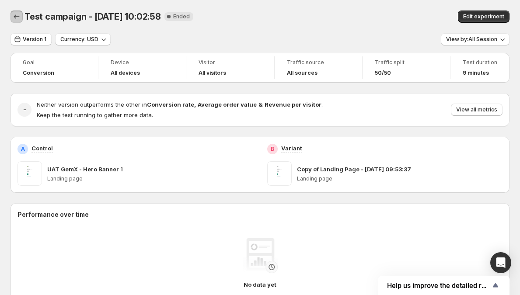
drag, startPoint x: 15, startPoint y: 18, endPoint x: 13, endPoint y: 32, distance: 14.6
click at [13, 32] on div "Test campaign - [DATE] 10:02:58. This page is ready Test campaign - [DATE] 10:0…" at bounding box center [260, 16] width 499 height 33
click at [12, 29] on div "Test campaign - [DATE] 10:02:58. This page is ready Test campaign - [DATE] 10:0…" at bounding box center [260, 16] width 499 height 33
drag, startPoint x: 16, startPoint y: 19, endPoint x: 12, endPoint y: 30, distance: 11.6
click at [12, 30] on div "Test campaign - [DATE] 10:02:58. This page is ready Test campaign - [DATE] 10:0…" at bounding box center [260, 16] width 499 height 33
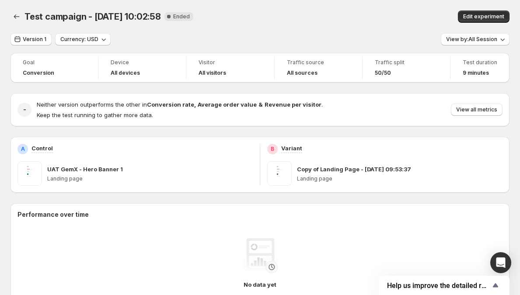
click at [15, 25] on div "Test campaign - [DATE] 10:02:58. This page is ready Test campaign - [DATE] 10:0…" at bounding box center [260, 16] width 499 height 33
click at [16, 19] on icon "Back" at bounding box center [16, 16] width 9 height 9
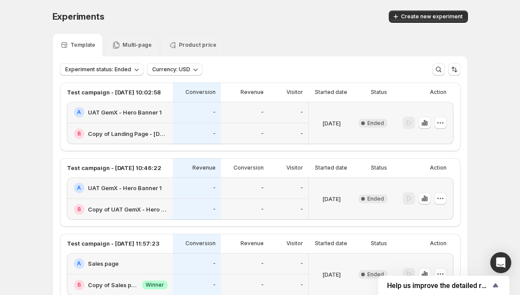
click at [257, 113] on div "-" at bounding box center [245, 112] width 38 height 11
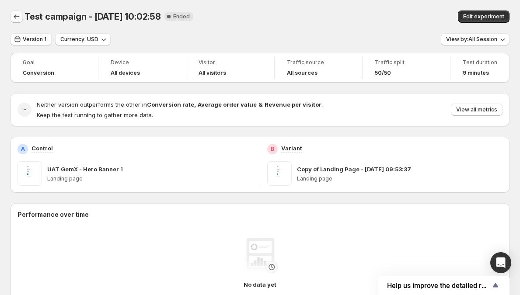
click at [15, 21] on button "Back" at bounding box center [17, 17] width 12 height 12
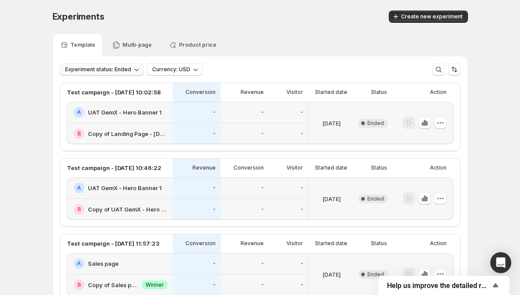
click at [109, 63] on button "Experiment status: Ended" at bounding box center [102, 69] width 84 height 12
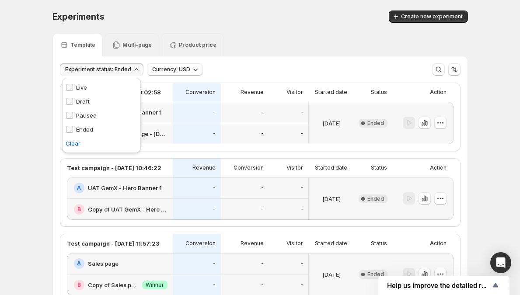
click at [80, 100] on p "Draft" at bounding box center [83, 101] width 14 height 9
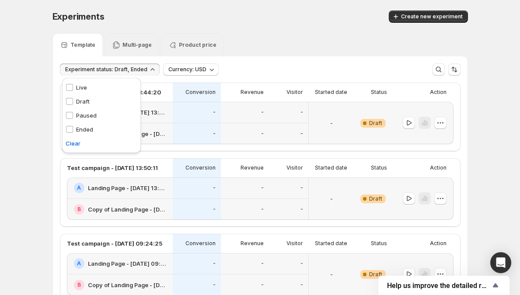
click at [80, 100] on p "Draft" at bounding box center [83, 101] width 14 height 9
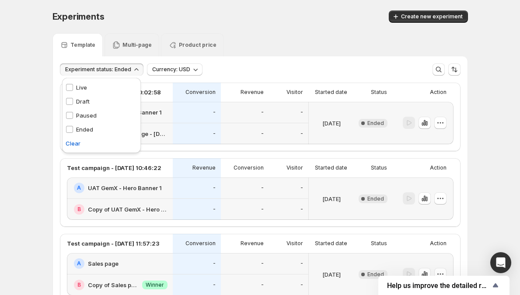
click at [87, 130] on p "Ended" at bounding box center [84, 129] width 17 height 9
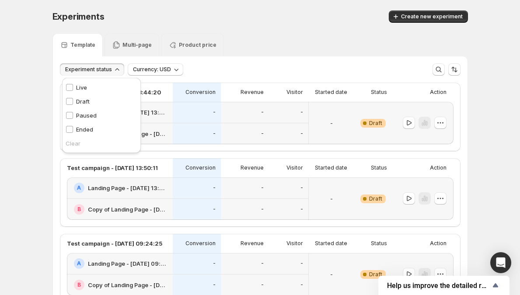
click at [109, 66] on span "Experiment status" at bounding box center [88, 69] width 47 height 7
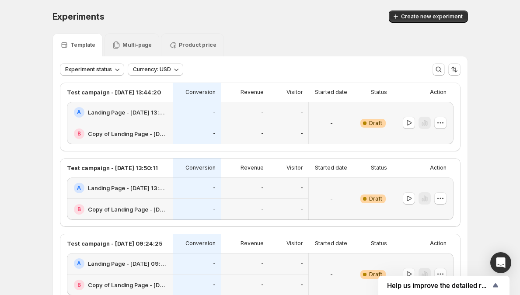
click at [276, 125] on div "-" at bounding box center [288, 133] width 39 height 21
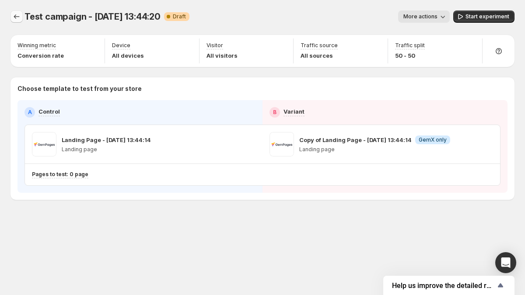
click at [15, 14] on icon "Experiments" at bounding box center [16, 16] width 9 height 9
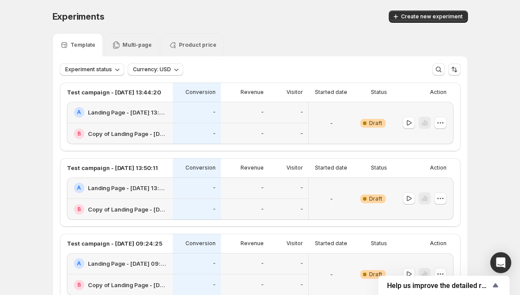
click at [289, 125] on div "-" at bounding box center [288, 133] width 39 height 21
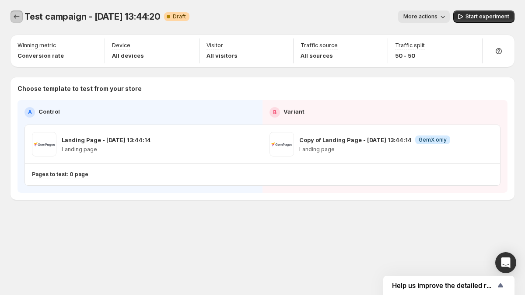
click at [18, 16] on icon "Experiments" at bounding box center [16, 16] width 9 height 9
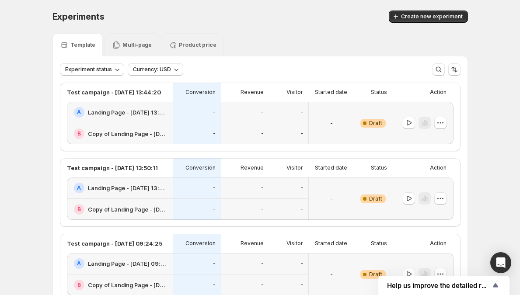
click at [224, 121] on div "-" at bounding box center [245, 112] width 48 height 21
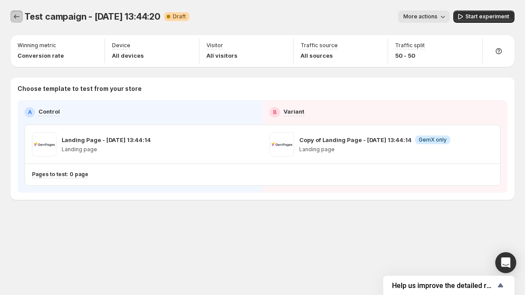
click at [16, 21] on button "Experiments" at bounding box center [17, 17] width 12 height 12
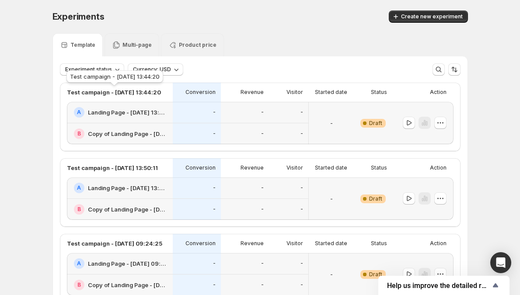
click at [96, 69] on div "Test campaign - [DATE] 13:44:20" at bounding box center [115, 78] width 100 height 19
click at [100, 65] on button "Experiment status" at bounding box center [92, 69] width 64 height 12
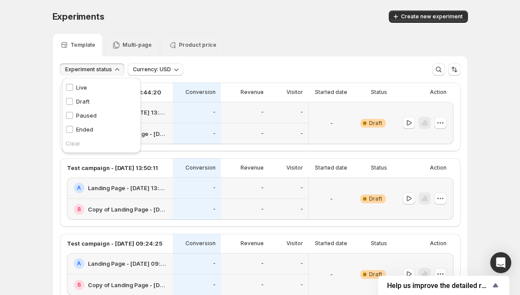
click at [94, 104] on div "Draft Draft" at bounding box center [101, 102] width 79 height 14
click at [80, 112] on p "Paused" at bounding box center [86, 115] width 21 height 9
click at [80, 105] on p "Draft" at bounding box center [83, 101] width 14 height 9
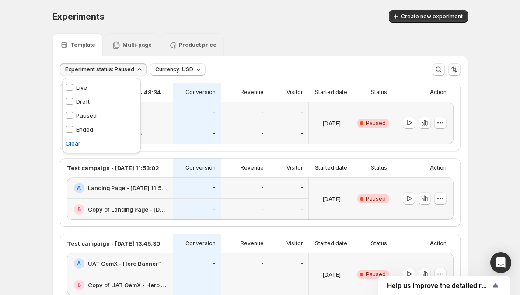
click at [101, 72] on span "Experiment status: Paused" at bounding box center [99, 69] width 69 height 7
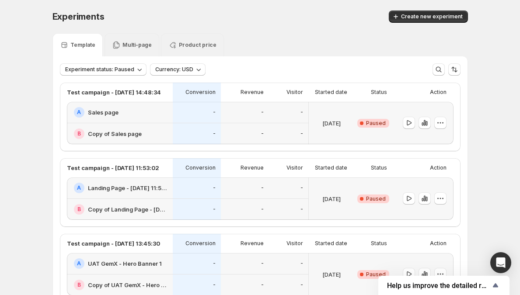
click at [204, 129] on div "-" at bounding box center [197, 134] width 38 height 11
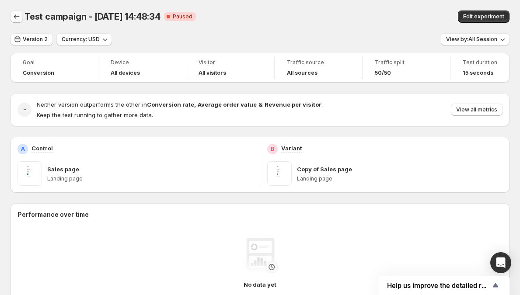
click at [15, 14] on icon "Back" at bounding box center [16, 16] width 9 height 9
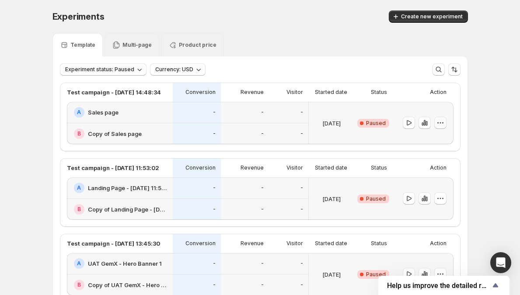
click at [442, 118] on button "button" at bounding box center [441, 123] width 12 height 12
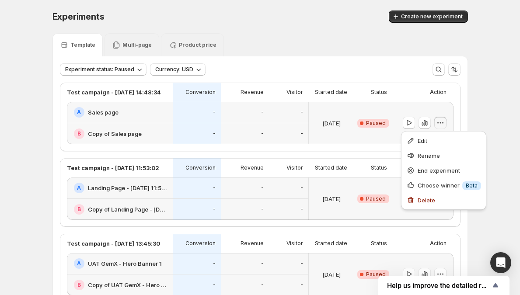
click at [442, 118] on button "button" at bounding box center [441, 123] width 12 height 12
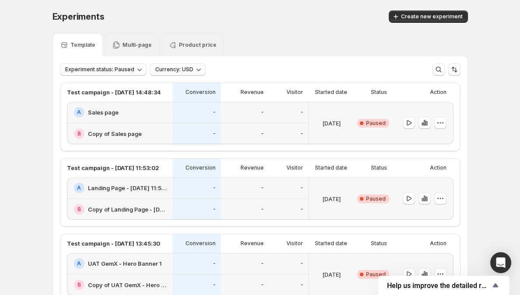
click at [309, 116] on div "-" at bounding box center [288, 112] width 39 height 21
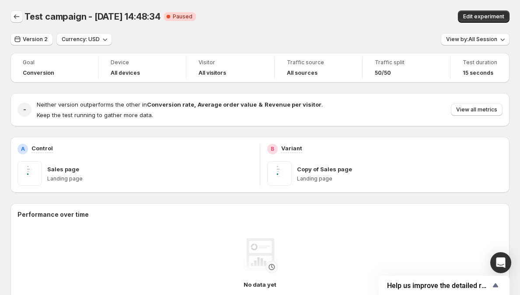
click at [18, 15] on icon "Back" at bounding box center [16, 16] width 9 height 9
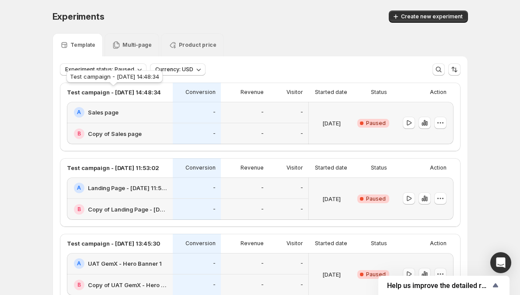
click at [95, 74] on div "Test campaign - [DATE] 14:48:34" at bounding box center [115, 78] width 100 height 19
click at [98, 68] on span "Experiment status: Paused" at bounding box center [99, 69] width 69 height 7
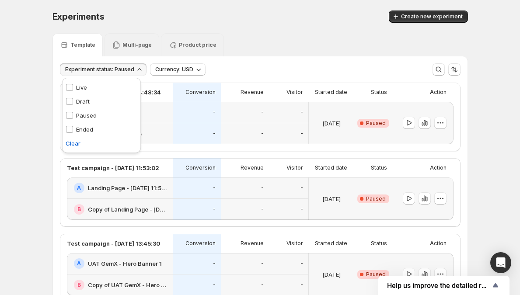
click at [87, 114] on p "Paused" at bounding box center [86, 115] width 21 height 9
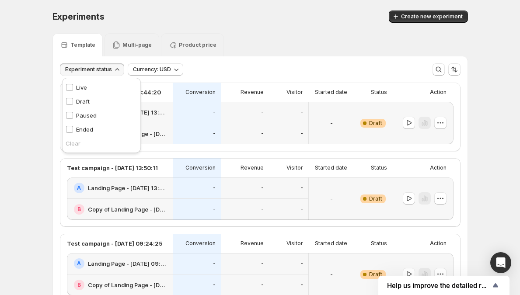
click at [82, 102] on p "Draft" at bounding box center [83, 101] width 14 height 9
click at [86, 68] on span "Experiment status: Draft" at bounding box center [96, 69] width 63 height 7
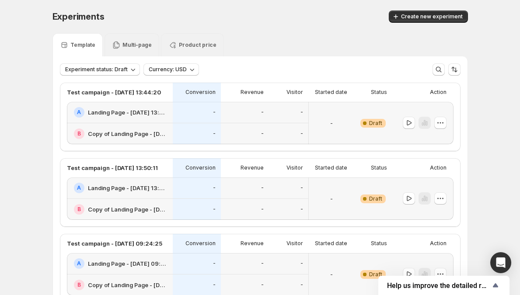
click at [232, 127] on div "-" at bounding box center [245, 133] width 48 height 21
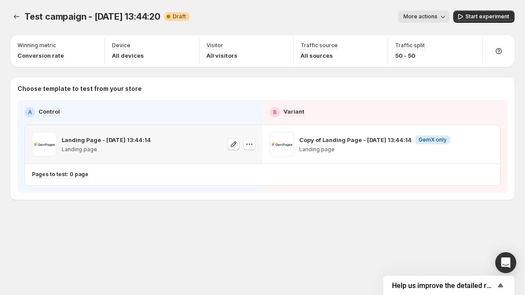
click at [245, 146] on icon "button" at bounding box center [249, 144] width 9 height 9
click at [175, 61] on div "Device All devices" at bounding box center [152, 51] width 87 height 25
click at [122, 56] on p "All devices" at bounding box center [128, 55] width 32 height 9
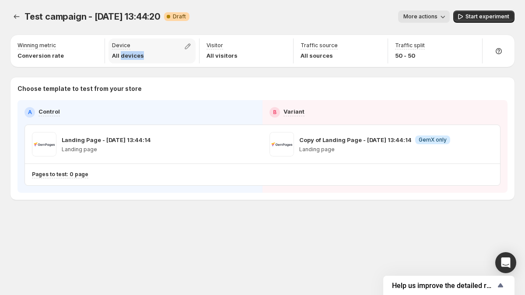
click at [122, 56] on p "All devices" at bounding box center [128, 55] width 32 height 9
click at [130, 56] on p "All devices" at bounding box center [128, 55] width 32 height 9
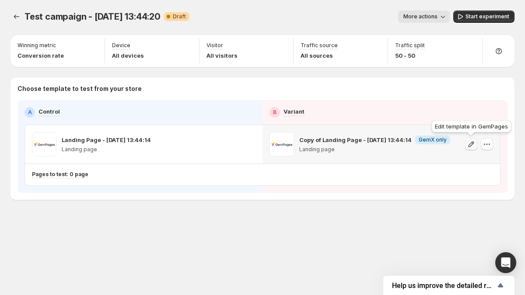
click at [470, 145] on icon "button" at bounding box center [471, 144] width 9 height 9
click at [488, 144] on icon "button" at bounding box center [487, 144] width 9 height 9
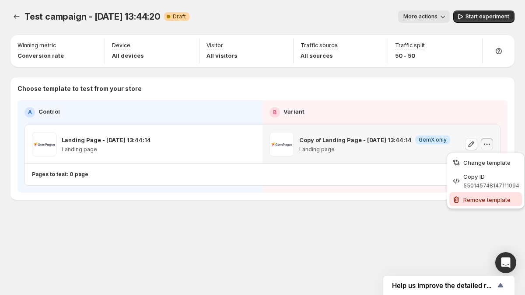
click at [474, 201] on span "Remove template" at bounding box center [486, 200] width 47 height 7
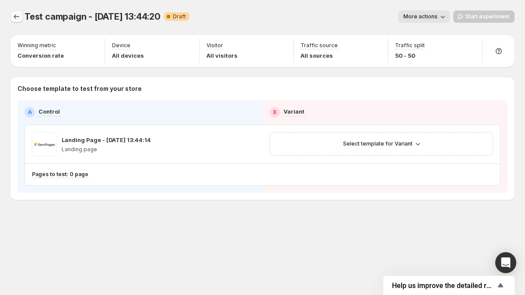
click at [19, 16] on icon "Experiments" at bounding box center [16, 16] width 9 height 9
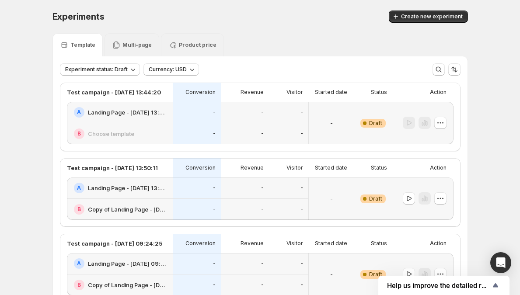
click at [256, 134] on div "-" at bounding box center [245, 134] width 38 height 11
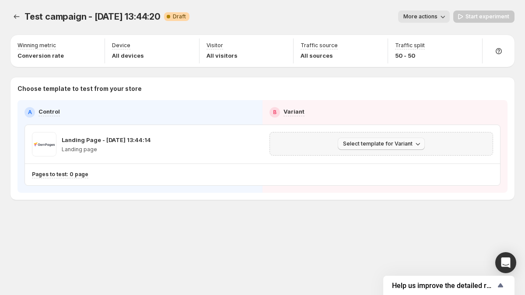
click at [374, 147] on span "Select template for Variant" at bounding box center [378, 143] width 70 height 7
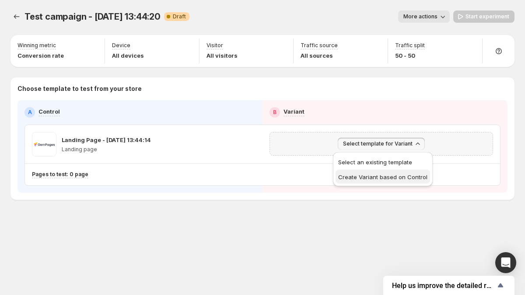
click at [371, 175] on span "Create Variant based on Control" at bounding box center [382, 177] width 89 height 7
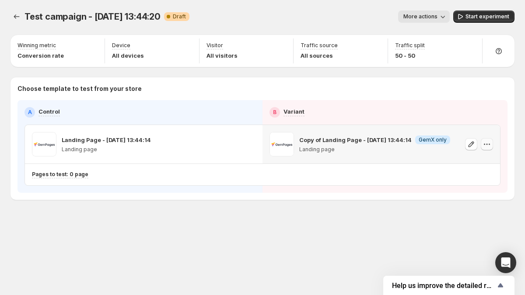
click at [486, 145] on icon "button" at bounding box center [487, 144] width 9 height 9
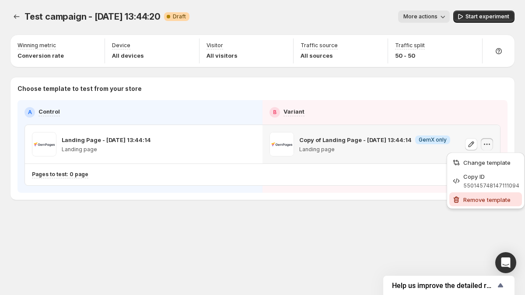
click at [467, 198] on span "Remove template" at bounding box center [486, 200] width 47 height 7
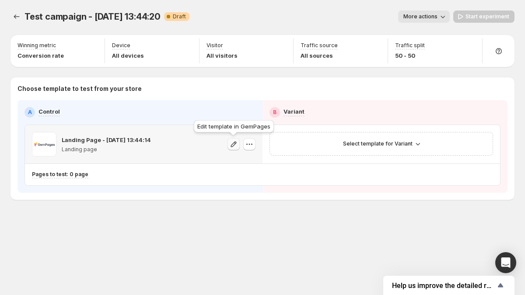
click at [232, 146] on icon "button" at bounding box center [233, 144] width 9 height 9
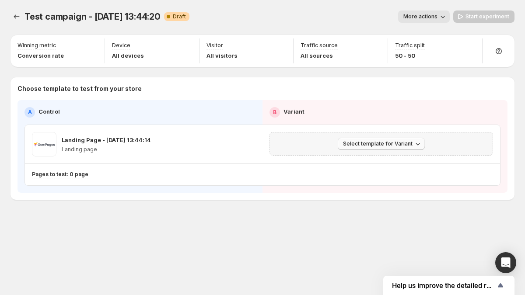
click at [402, 144] on span "Select template for Variant" at bounding box center [378, 143] width 70 height 7
click at [366, 158] on span "Select an existing template" at bounding box center [382, 162] width 89 height 9
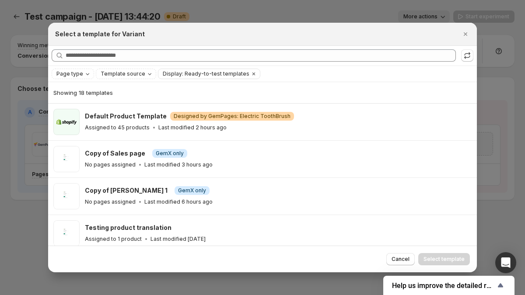
click at [28, 112] on div at bounding box center [262, 147] width 525 height 295
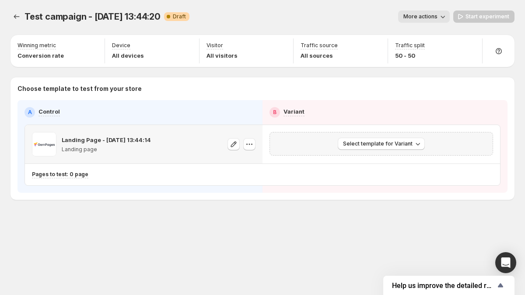
click at [91, 140] on p "Landing Page - [DATE] 13:44:14" at bounding box center [106, 140] width 89 height 9
copy p "Landing Page - [DATE] 13:44:14"
click at [401, 145] on span "Select template for Variant" at bounding box center [378, 143] width 70 height 7
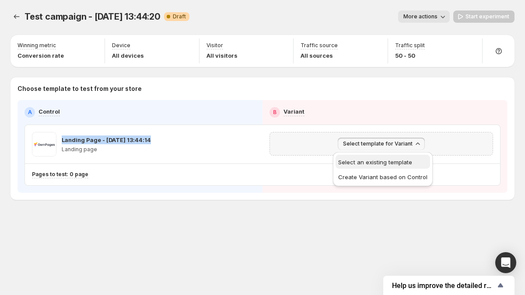
click at [367, 158] on button "Select an existing template" at bounding box center [383, 162] width 95 height 14
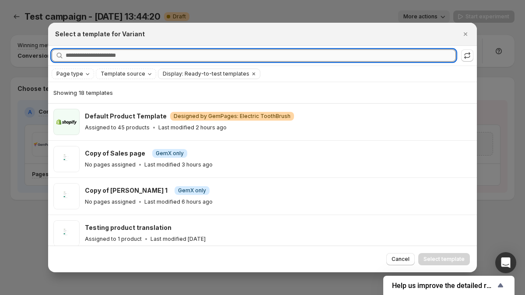
click at [240, 59] on input "Searching all templates" at bounding box center [261, 55] width 390 height 12
paste input "**********"
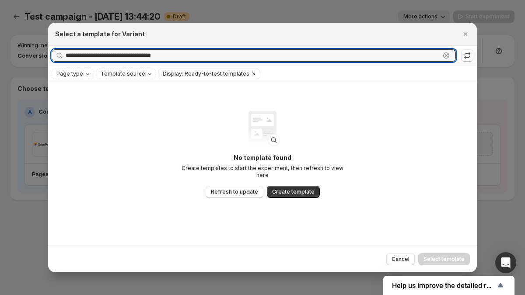
type input "**********"
click at [250, 75] on icon "Clear" at bounding box center [253, 73] width 7 height 7
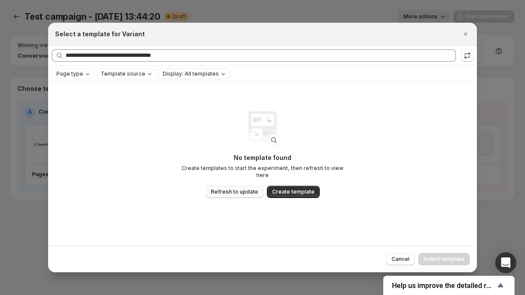
click at [223, 186] on button "Refresh to update" at bounding box center [235, 192] width 58 height 12
click at [215, 14] on div at bounding box center [262, 147] width 525 height 295
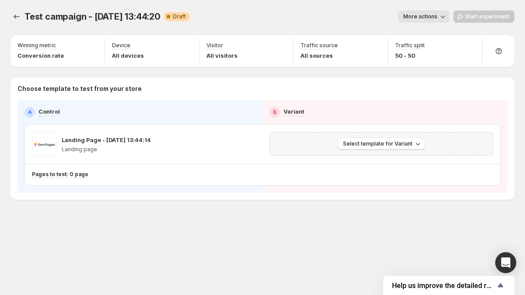
click at [225, 10] on div "Test campaign - [DATE] 13:44:20. This page is ready Test campaign - [DATE] 13:4…" at bounding box center [263, 16] width 504 height 33
click at [381, 141] on span "Select template for Variant" at bounding box center [378, 143] width 70 height 7
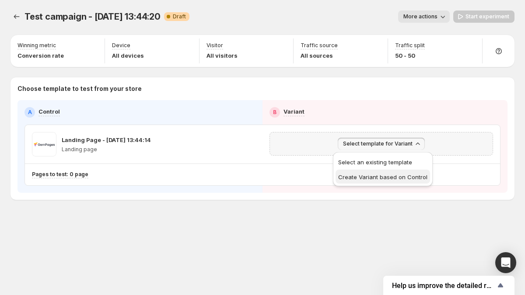
click at [374, 172] on button "Create Variant based on Control" at bounding box center [383, 177] width 95 height 14
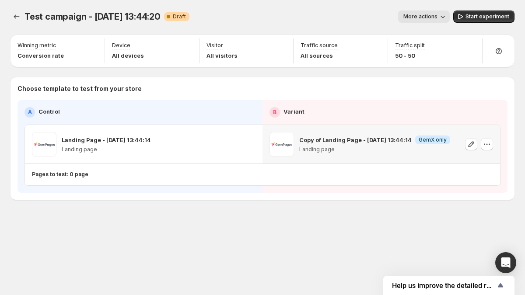
click at [344, 137] on p "Copy of Landing Page - [DATE] 13:44:14" at bounding box center [355, 140] width 112 height 9
click at [345, 138] on p "Copy of Landing Page - [DATE] 13:44:14" at bounding box center [355, 140] width 112 height 9
click at [361, 140] on p "Copy of Landing Page - [DATE] 13:44:14" at bounding box center [355, 140] width 112 height 9
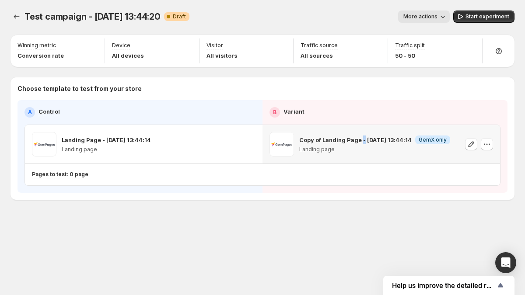
click at [361, 140] on p "Copy of Landing Page - [DATE] 13:44:14" at bounding box center [355, 140] width 112 height 9
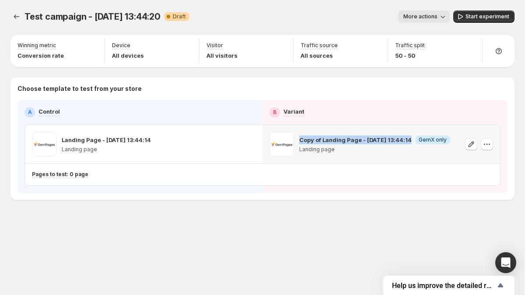
click at [361, 141] on p "Copy of Landing Page - [DATE] 13:44:14" at bounding box center [355, 140] width 112 height 9
click at [492, 147] on button "button" at bounding box center [487, 144] width 12 height 12
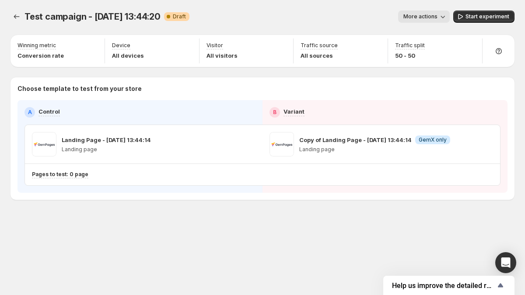
click at [287, 189] on div "A Control B Variant Landing Page - [DATE] 13:44:14 Landing page Copy of Landing…" at bounding box center [263, 146] width 490 height 93
click at [486, 147] on icon "button" at bounding box center [487, 144] width 9 height 9
